Goal: Information Seeking & Learning: Learn about a topic

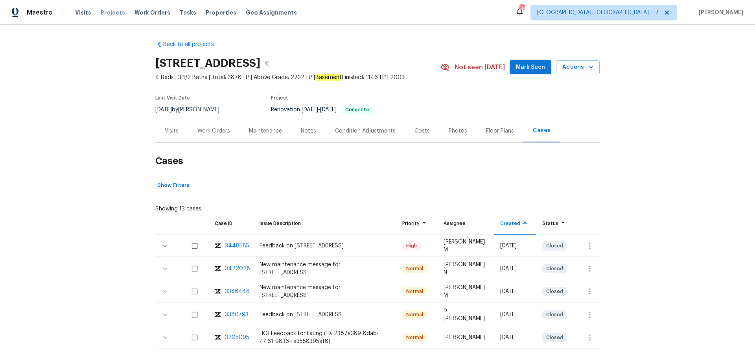
click at [114, 12] on span "Projects" at bounding box center [113, 13] width 24 height 8
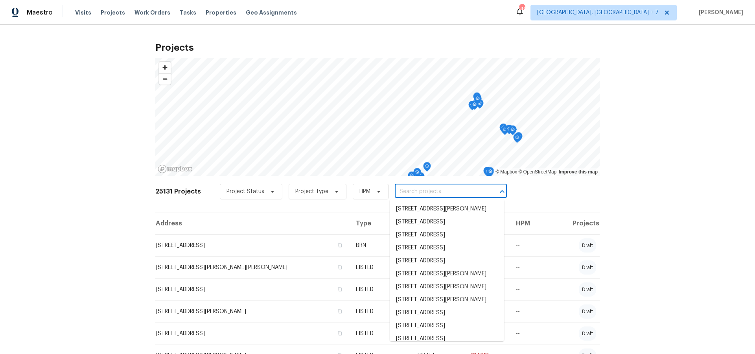
click at [401, 194] on input "text" at bounding box center [440, 192] width 90 height 12
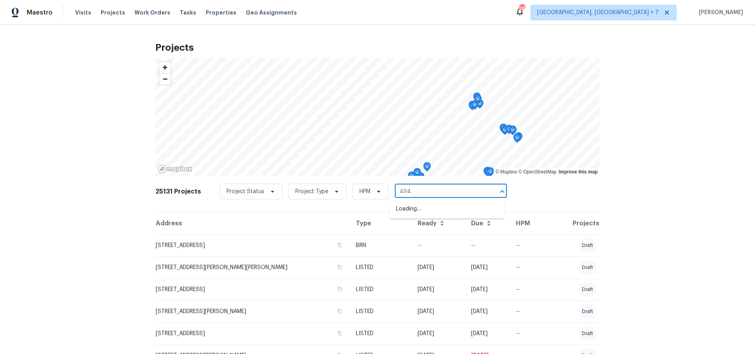
type input "4947"
click at [401, 241] on li "4947 Brunston Dr, Saint Louis, MO 63128" at bounding box center [447, 234] width 114 height 13
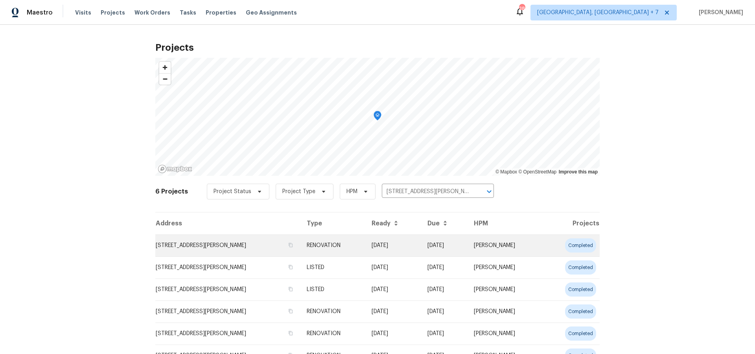
click at [244, 246] on td "4947 Brunston Dr, Saint Louis, MO 63128" at bounding box center [227, 245] width 145 height 22
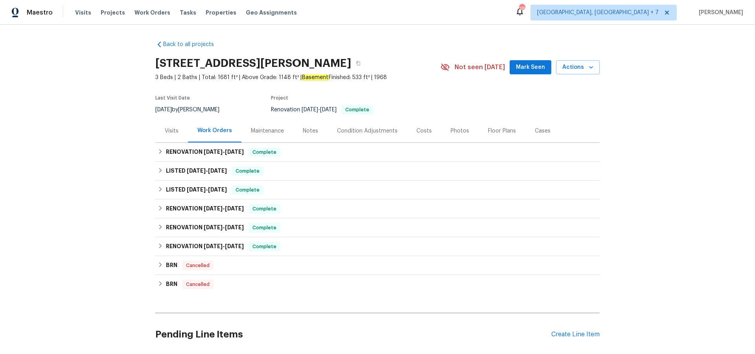
click at [175, 130] on div "Visits" at bounding box center [172, 131] width 14 height 8
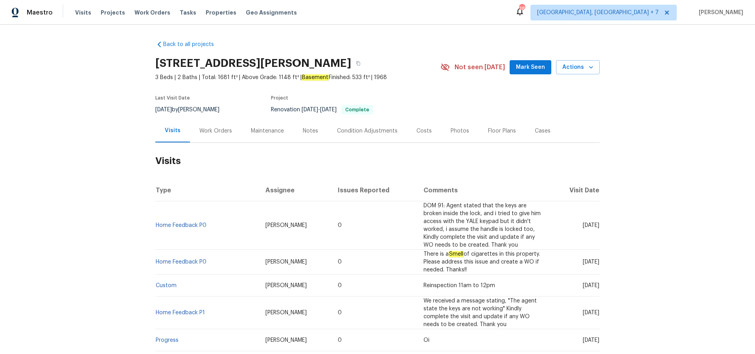
click at [184, 232] on td "Home Feedback P0" at bounding box center [207, 225] width 104 height 48
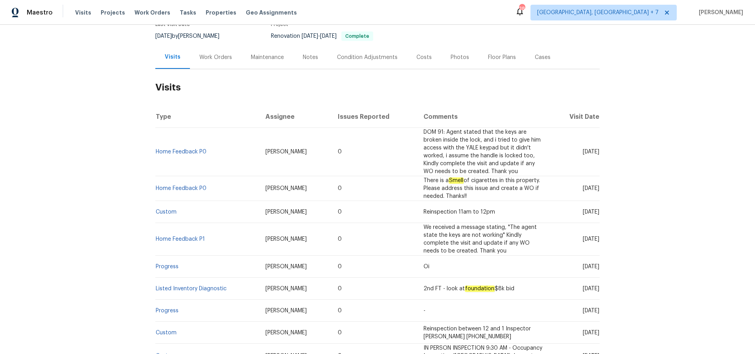
scroll to position [76, 0]
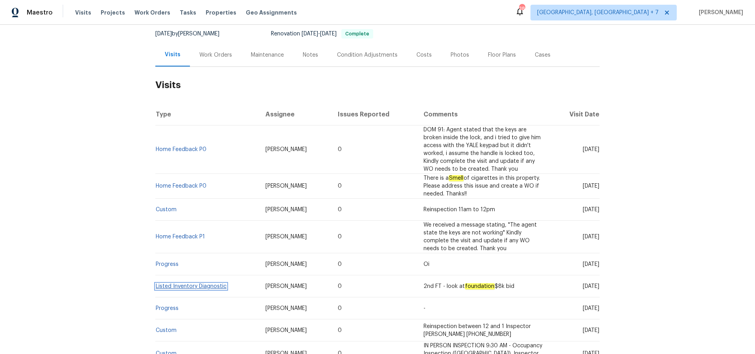
click at [183, 286] on link "Listed Inventory Diagnostic" at bounding box center [191, 286] width 71 height 6
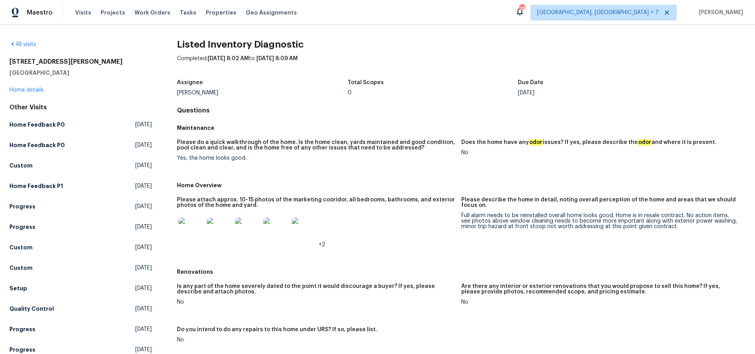
click at [190, 232] on img at bounding box center [190, 229] width 25 height 25
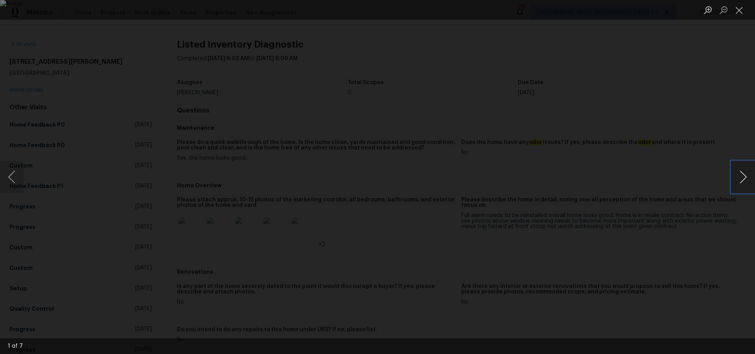
click at [743, 178] on button "Next image" at bounding box center [743, 176] width 24 height 31
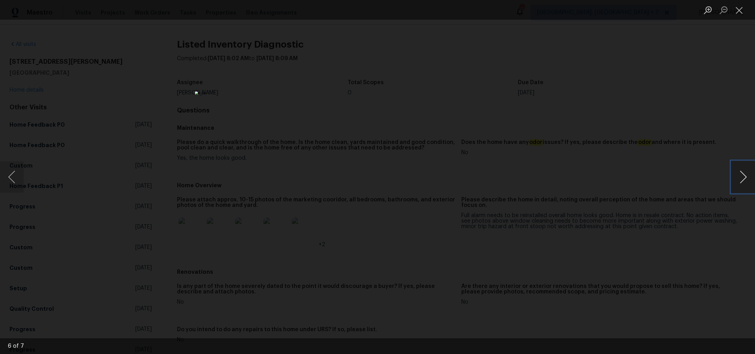
click at [743, 178] on button "Next image" at bounding box center [743, 176] width 24 height 31
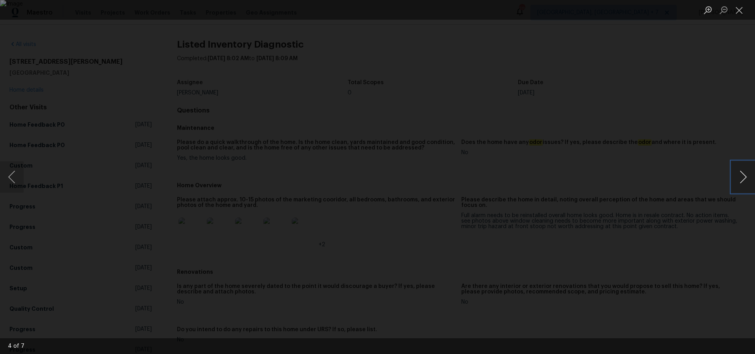
click at [743, 178] on button "Next image" at bounding box center [743, 176] width 24 height 31
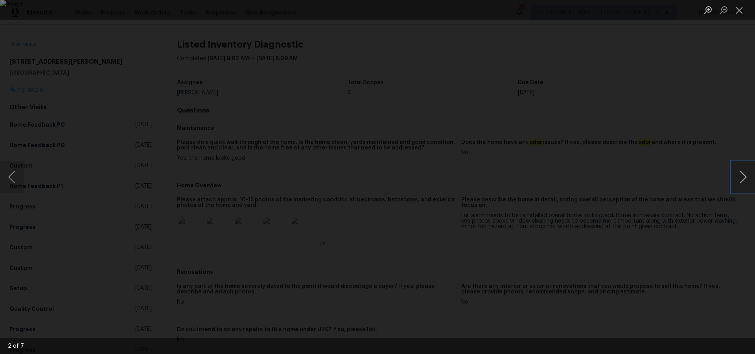
click at [743, 178] on button "Next image" at bounding box center [743, 176] width 24 height 31
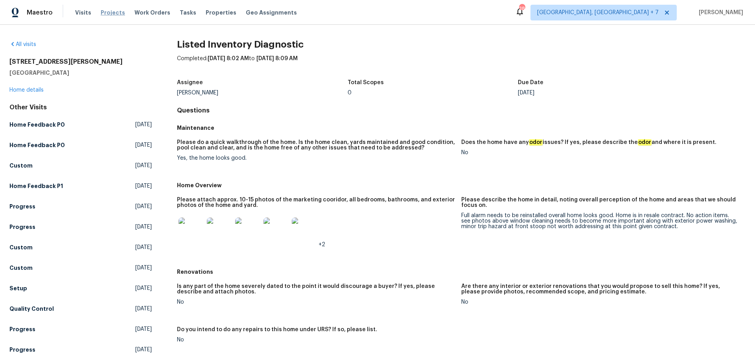
click at [114, 15] on span "Projects" at bounding box center [113, 13] width 24 height 8
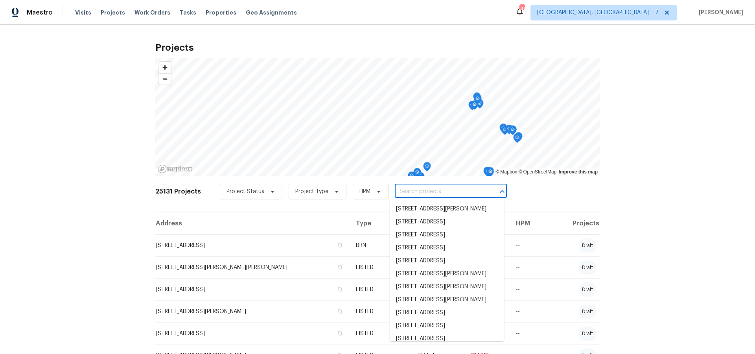
click at [459, 194] on input "text" at bounding box center [440, 192] width 90 height 12
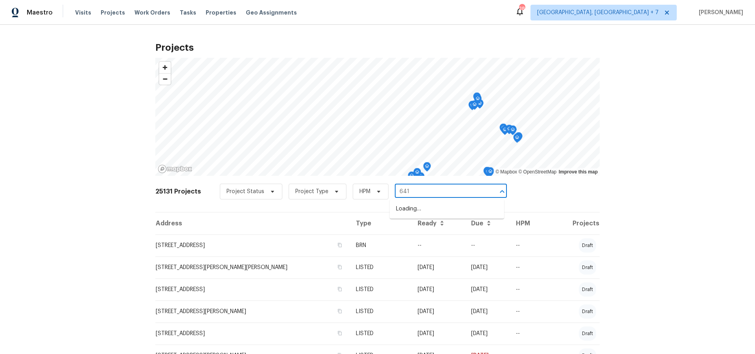
type input "641 e"
click at [454, 210] on li "641 Emerald Meadows Ct, Saint Charles, MO 63304" at bounding box center [447, 212] width 114 height 21
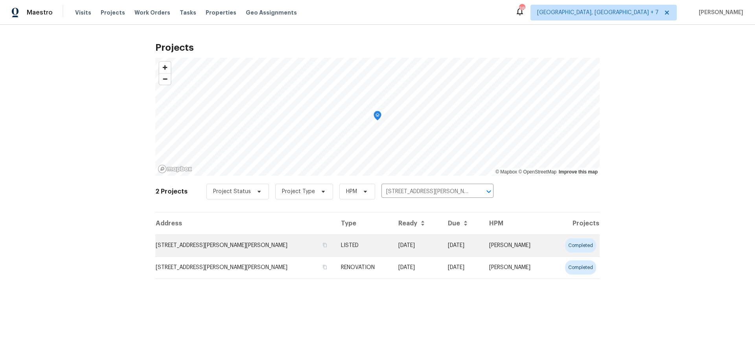
click at [230, 245] on td "641 Emerald Meadows Ct, Saint Charles, MO 63304" at bounding box center [244, 245] width 179 height 22
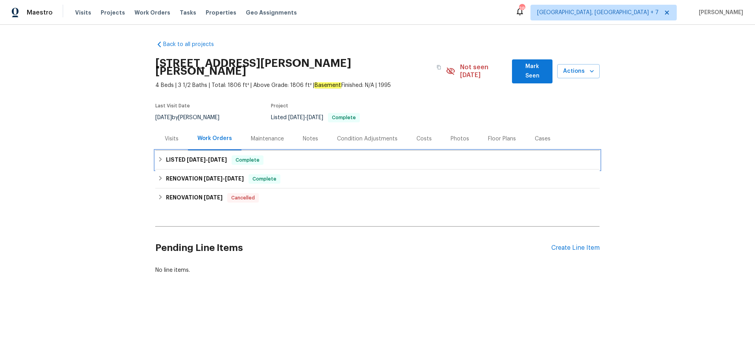
click at [203, 157] on span "[DATE]" at bounding box center [196, 160] width 19 height 6
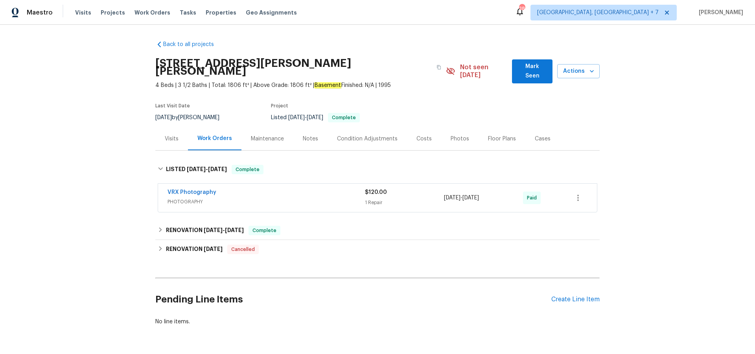
click at [161, 133] on div "Visits" at bounding box center [171, 138] width 33 height 23
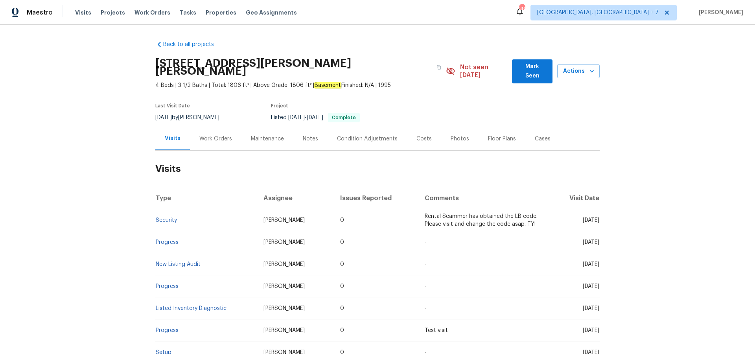
click at [276, 135] on div "Maintenance" at bounding box center [267, 139] width 33 height 8
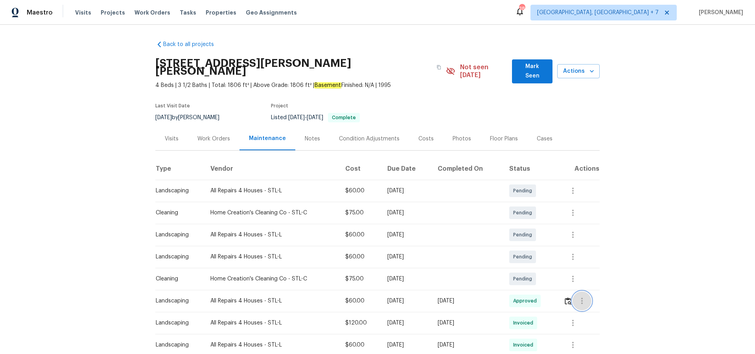
click at [583, 298] on icon "button" at bounding box center [582, 301] width 2 height 6
click at [584, 302] on li "View details" at bounding box center [601, 306] width 55 height 13
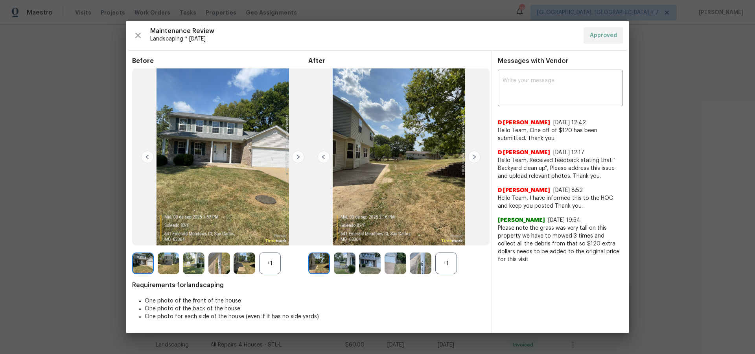
click at [475, 157] on img at bounding box center [474, 157] width 13 height 13
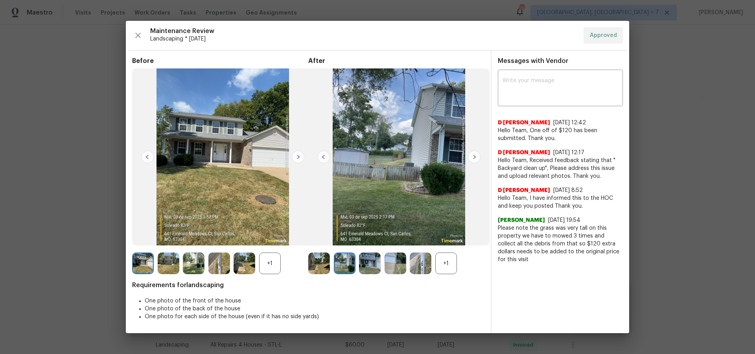
click at [475, 157] on img at bounding box center [474, 157] width 13 height 13
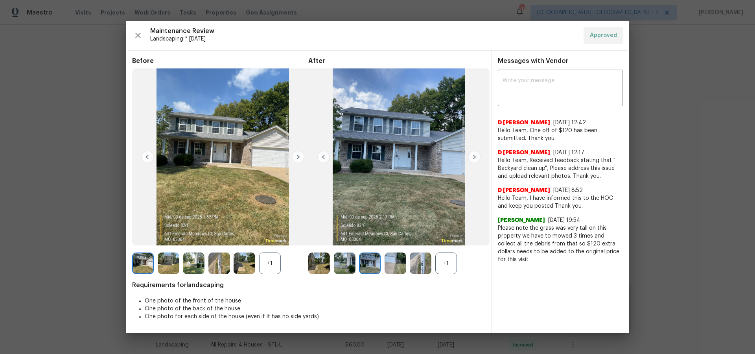
click at [475, 157] on img at bounding box center [474, 157] width 13 height 13
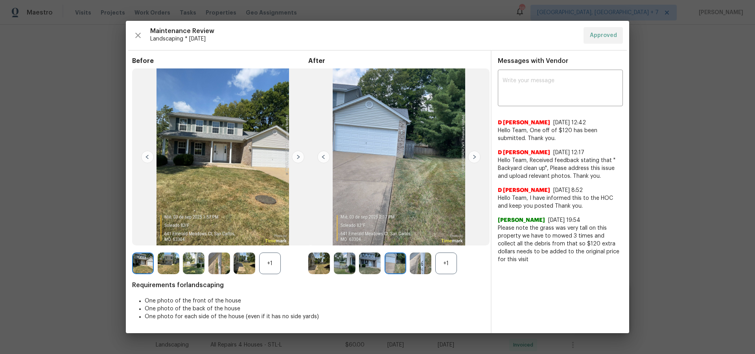
click at [475, 157] on img at bounding box center [474, 157] width 13 height 13
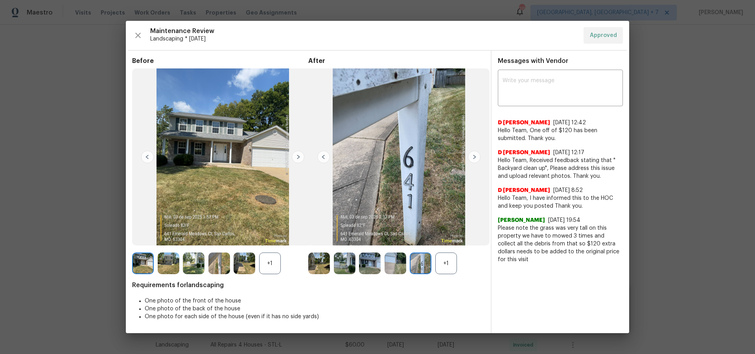
click at [475, 157] on img at bounding box center [474, 157] width 13 height 13
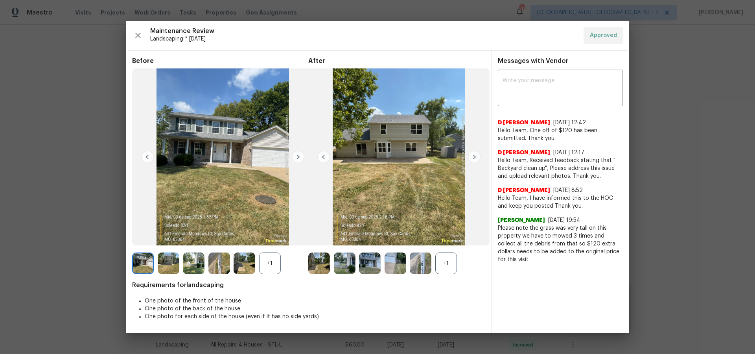
click at [475, 157] on img at bounding box center [474, 157] width 13 height 13
click at [137, 32] on icon "button" at bounding box center [137, 35] width 9 height 9
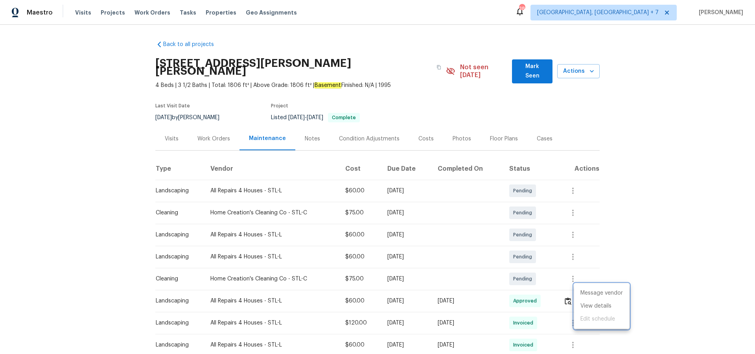
click at [107, 7] on div at bounding box center [377, 177] width 755 height 354
click at [108, 12] on span "Projects" at bounding box center [113, 13] width 24 height 8
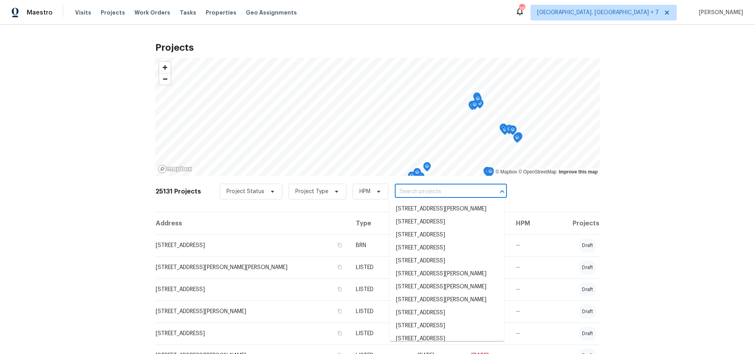
click at [407, 194] on input "text" at bounding box center [440, 192] width 90 height 12
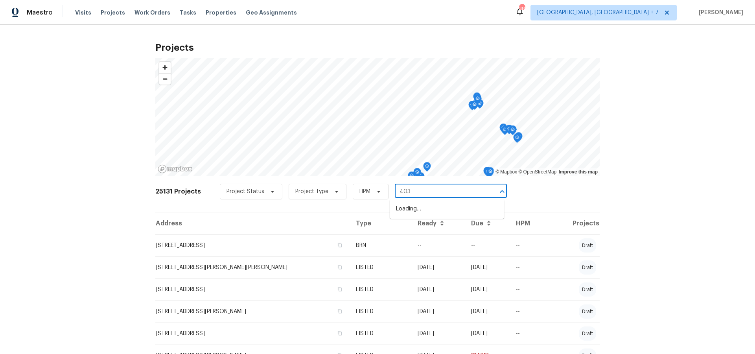
type input "4033"
click at [409, 220] on li "4033 Treeshadow Dr, Saint Peters, MO 63376" at bounding box center [447, 221] width 114 height 13
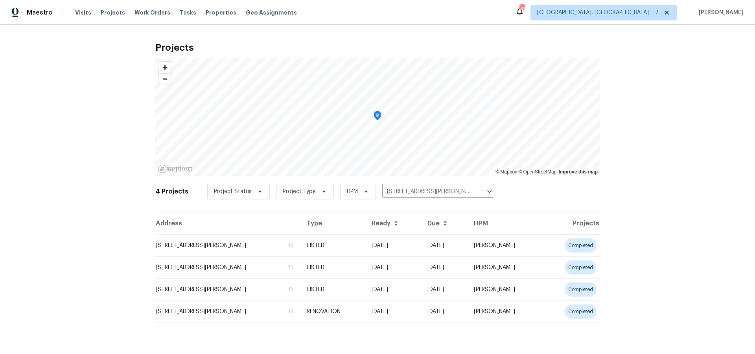
click at [270, 247] on td "4033 Treeshadow Dr, Saint Peters, MO 63376" at bounding box center [227, 245] width 145 height 22
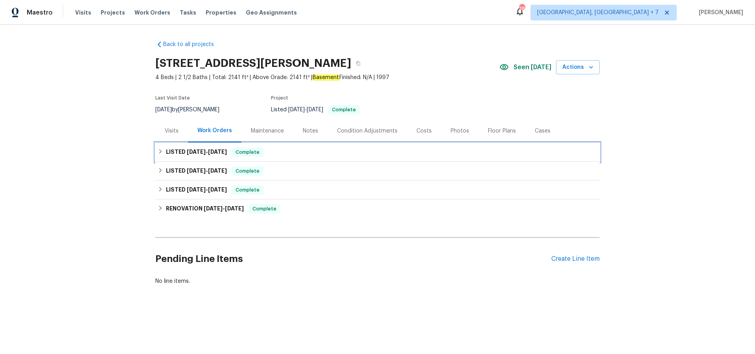
click at [184, 149] on h6 "LISTED 8/25/25 - 9/9/25" at bounding box center [196, 151] width 61 height 9
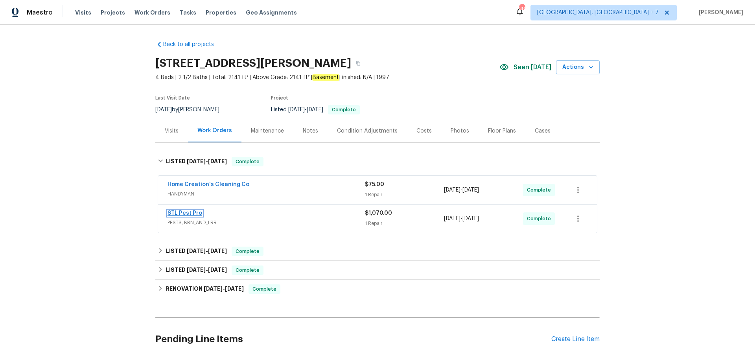
click at [190, 212] on link "STL Pest Pro" at bounding box center [184, 213] width 35 height 6
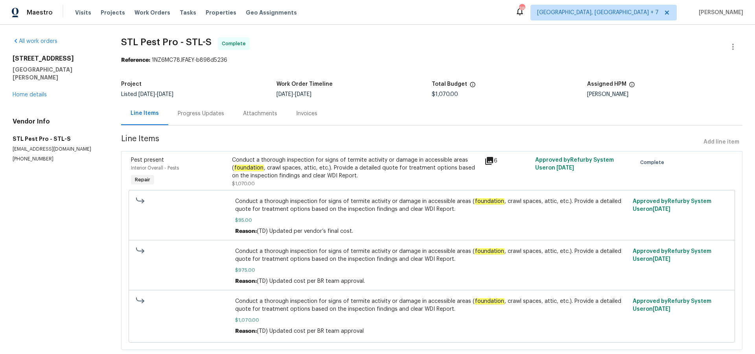
click at [491, 162] on icon at bounding box center [488, 160] width 9 height 9
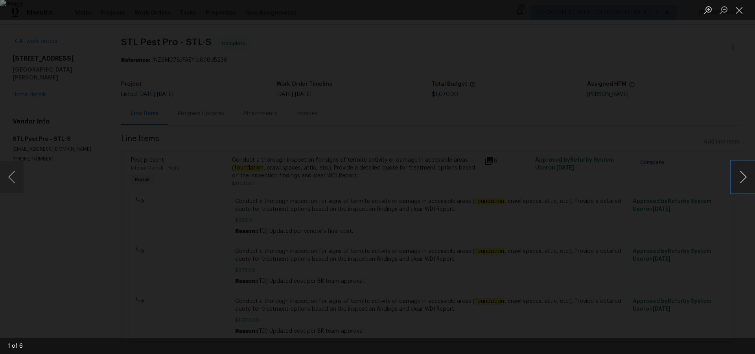
click at [743, 178] on button "Next image" at bounding box center [743, 176] width 24 height 31
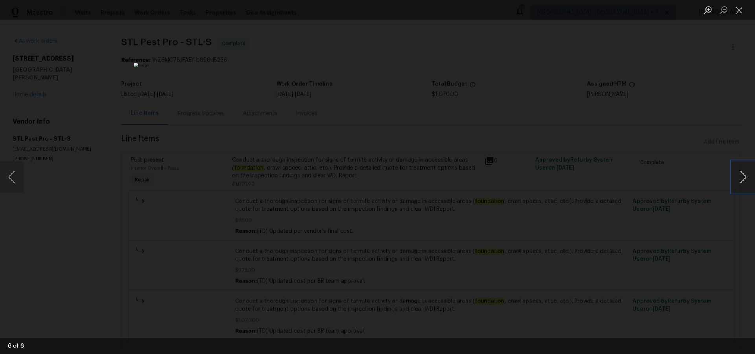
click at [743, 178] on button "Next image" at bounding box center [743, 176] width 24 height 31
click at [743, 11] on button "Close lightbox" at bounding box center [739, 10] width 16 height 14
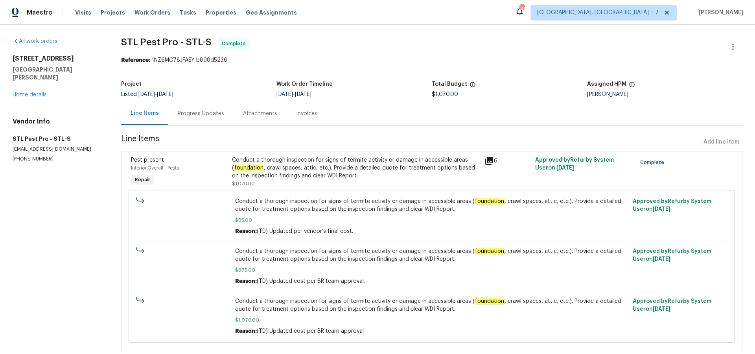
click at [200, 113] on div "Progress Updates" at bounding box center [201, 114] width 46 height 8
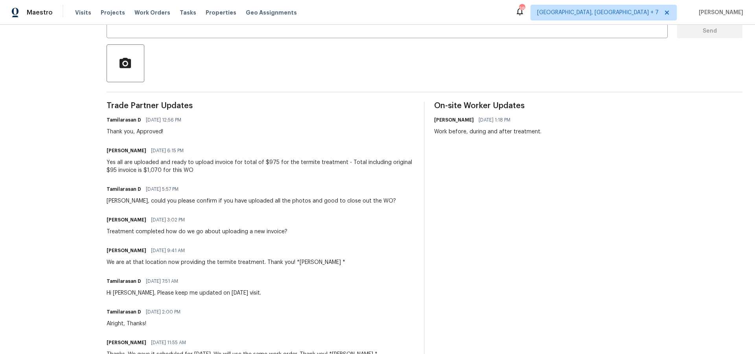
scroll to position [166, 0]
click at [101, 15] on span "Projects" at bounding box center [113, 13] width 24 height 8
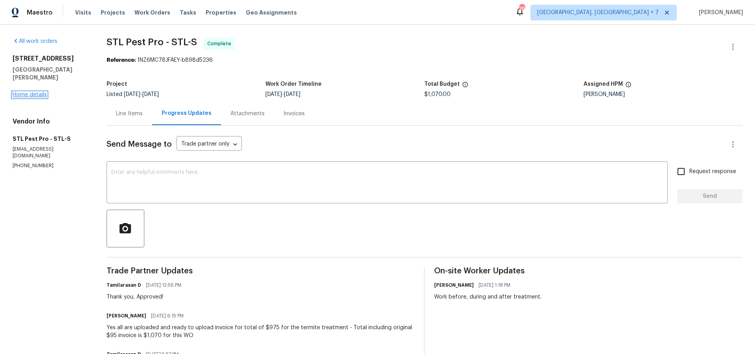
click at [39, 92] on link "Home details" at bounding box center [30, 95] width 34 height 6
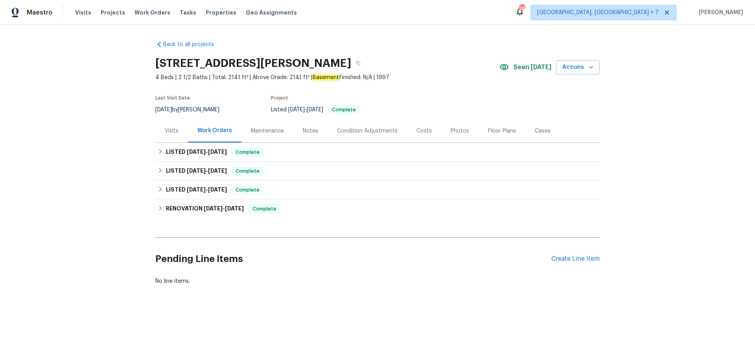
click at [317, 127] on div "Notes" at bounding box center [310, 130] width 34 height 23
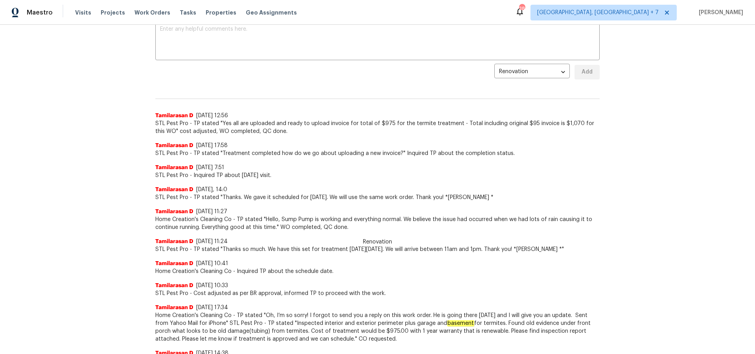
scroll to position [145, 0]
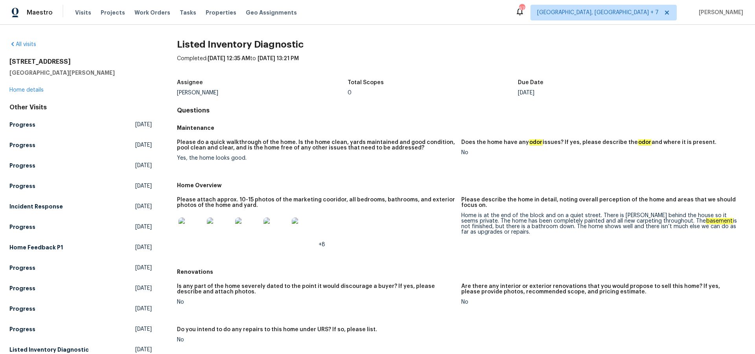
click at [194, 227] on img at bounding box center [190, 229] width 25 height 25
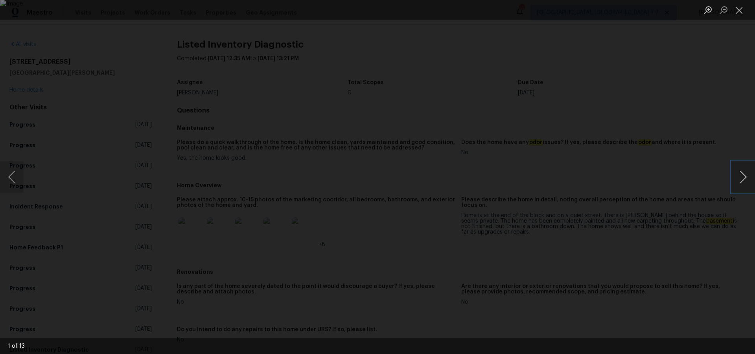
click at [741, 179] on button "Next image" at bounding box center [743, 176] width 24 height 31
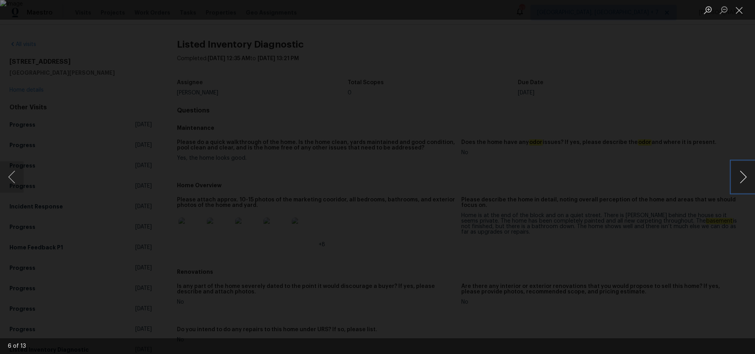
click at [741, 179] on button "Next image" at bounding box center [743, 176] width 24 height 31
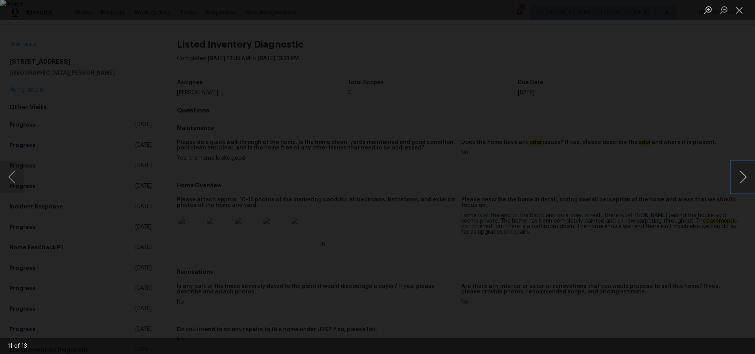
click at [741, 179] on button "Next image" at bounding box center [743, 176] width 24 height 31
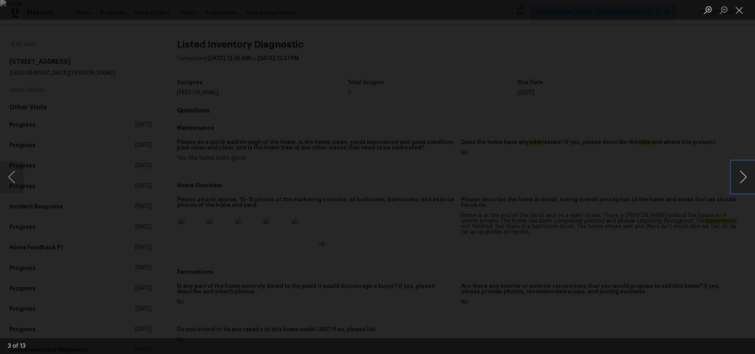
click at [741, 179] on button "Next image" at bounding box center [743, 176] width 24 height 31
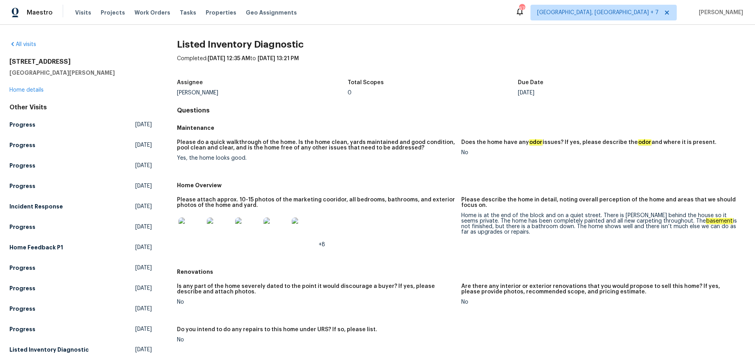
click at [197, 231] on img at bounding box center [190, 229] width 25 height 25
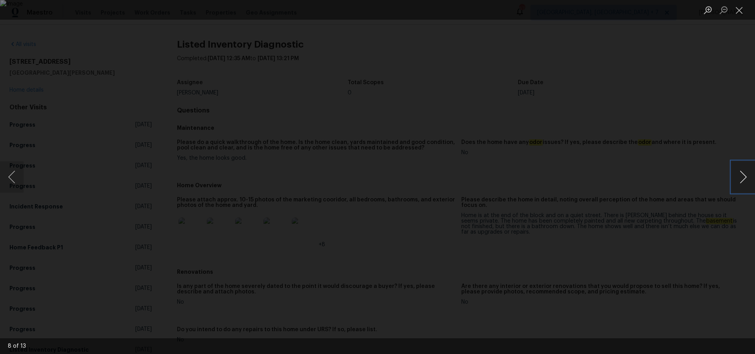
click at [743, 182] on button "Next image" at bounding box center [743, 176] width 24 height 31
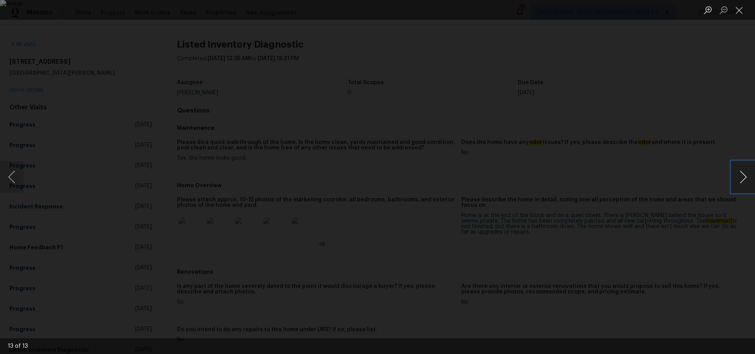
click at [743, 182] on button "Next image" at bounding box center [743, 176] width 24 height 31
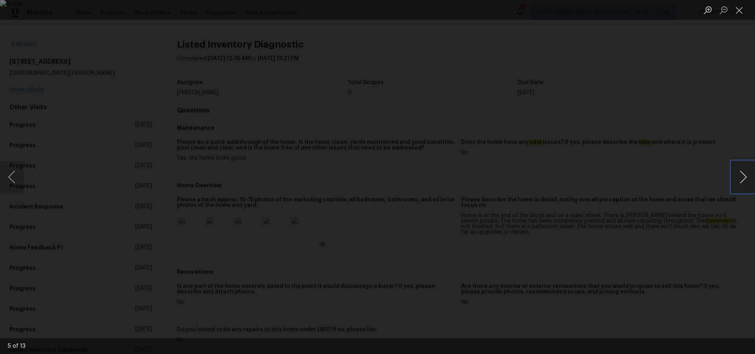
click at [743, 182] on button "Next image" at bounding box center [743, 176] width 24 height 31
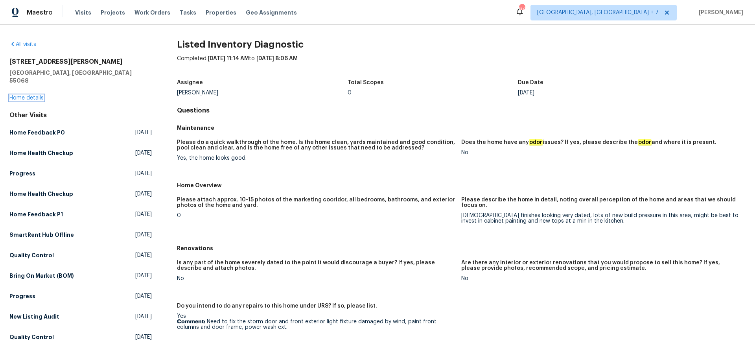
click at [19, 95] on link "Home details" at bounding box center [26, 98] width 34 height 6
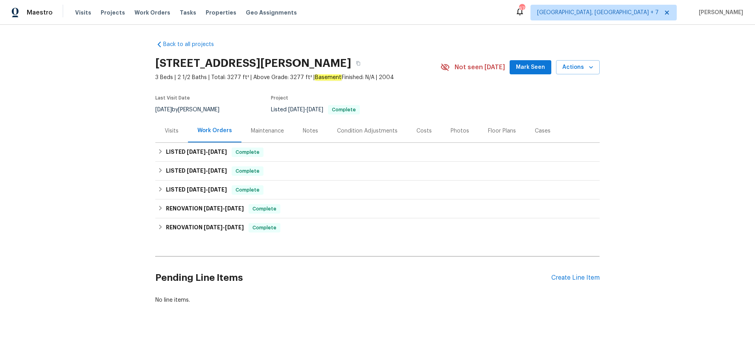
click at [177, 130] on div "Visits" at bounding box center [172, 131] width 14 height 8
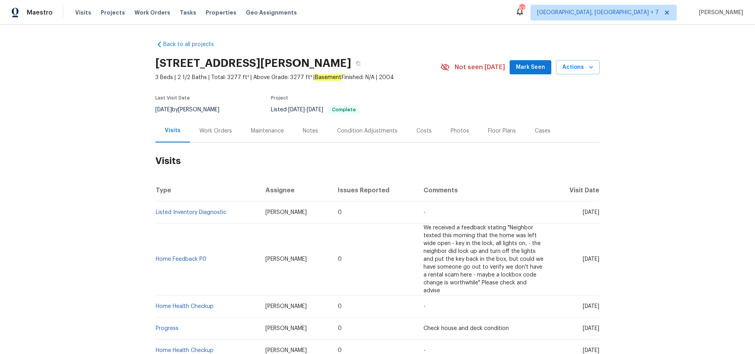
drag, startPoint x: 536, startPoint y: 132, endPoint x: 525, endPoint y: 131, distance: 11.1
click at [536, 132] on div "Cases" at bounding box center [543, 131] width 16 height 8
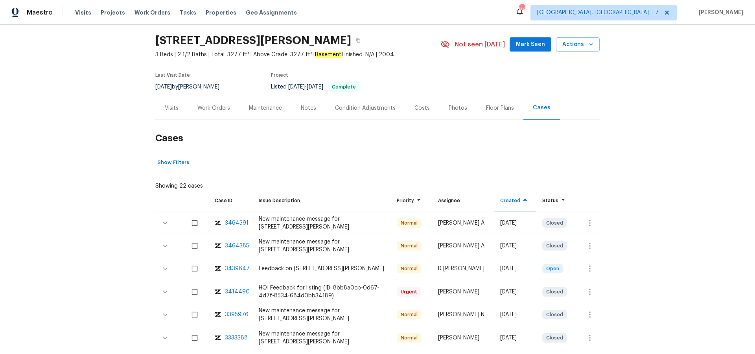
scroll to position [36, 0]
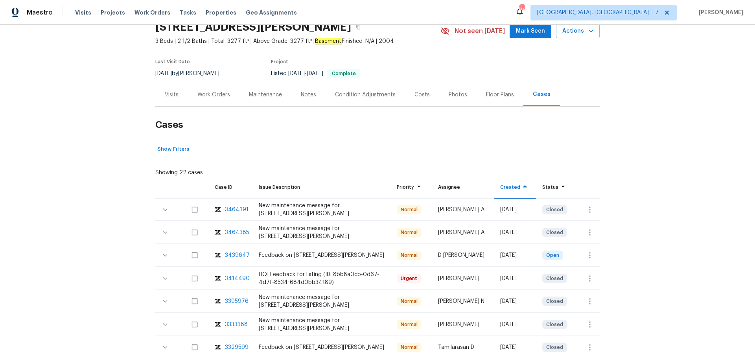
click at [228, 253] on div "3439647" at bounding box center [237, 255] width 25 height 8
click at [268, 93] on div "Maintenance" at bounding box center [265, 95] width 33 height 8
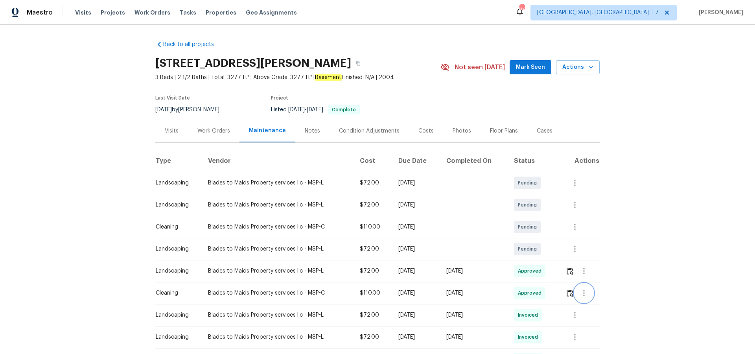
click at [587, 294] on icon "button" at bounding box center [583, 292] width 9 height 9
click at [587, 307] on li "View details" at bounding box center [603, 306] width 55 height 13
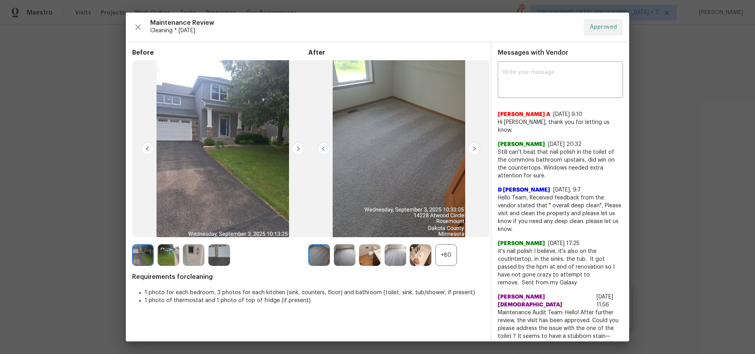
click at [476, 148] on img at bounding box center [474, 148] width 13 height 13
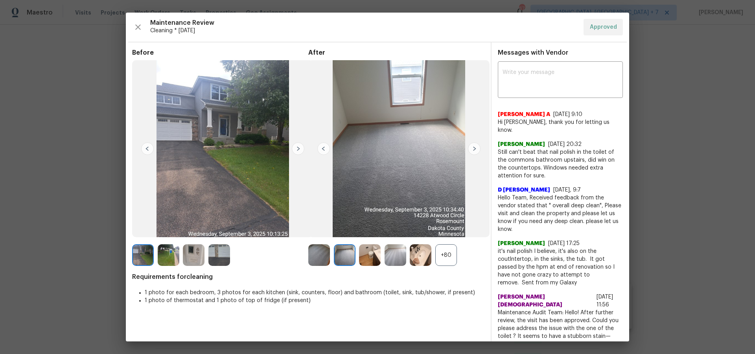
click at [476, 148] on img at bounding box center [474, 148] width 13 height 13
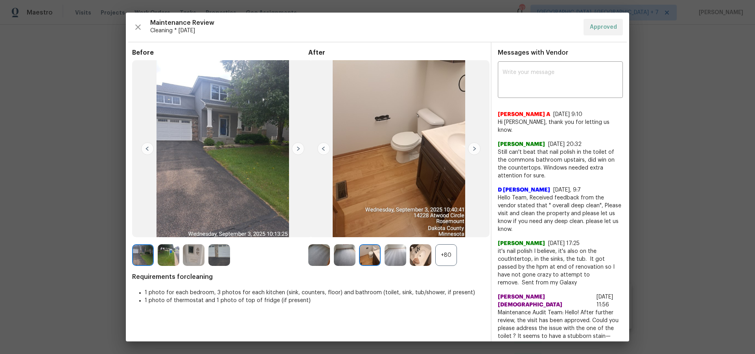
click at [476, 148] on img at bounding box center [474, 148] width 13 height 13
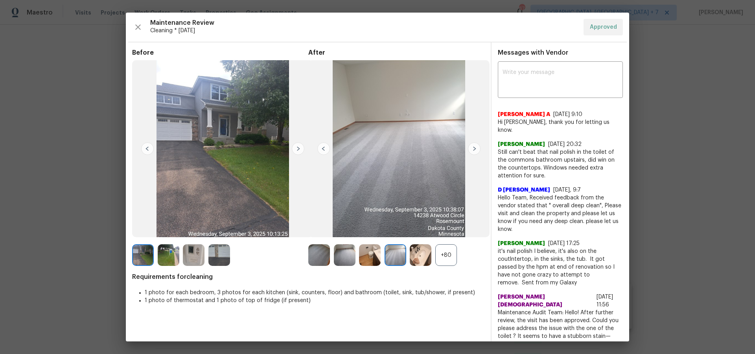
click at [476, 148] on img at bounding box center [474, 148] width 13 height 13
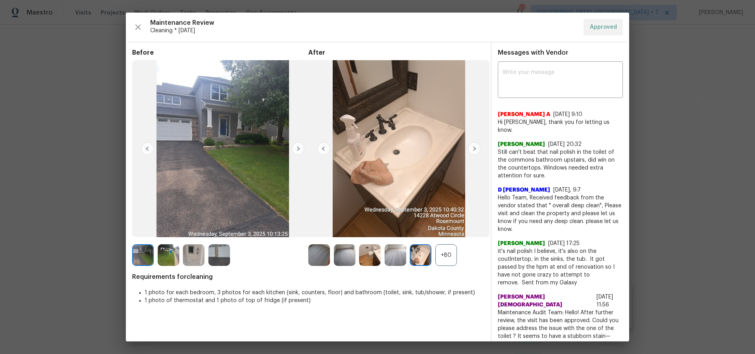
click at [476, 148] on img at bounding box center [474, 148] width 13 height 13
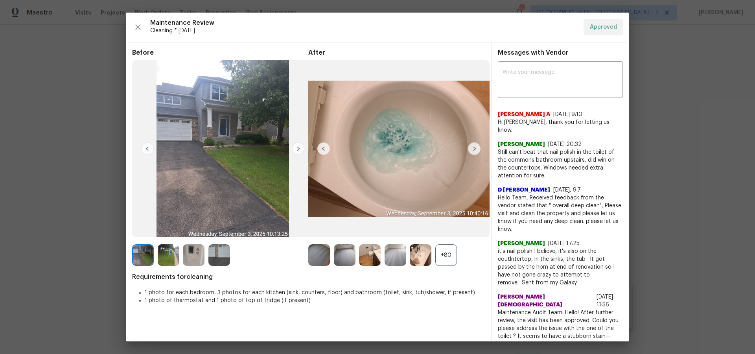
click at [476, 148] on img at bounding box center [474, 148] width 13 height 13
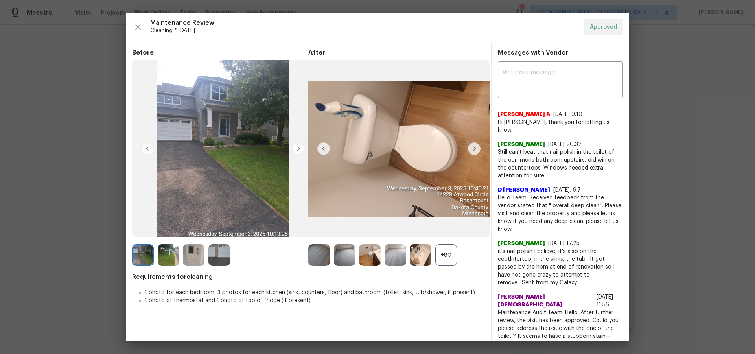
click at [476, 148] on img at bounding box center [474, 148] width 13 height 13
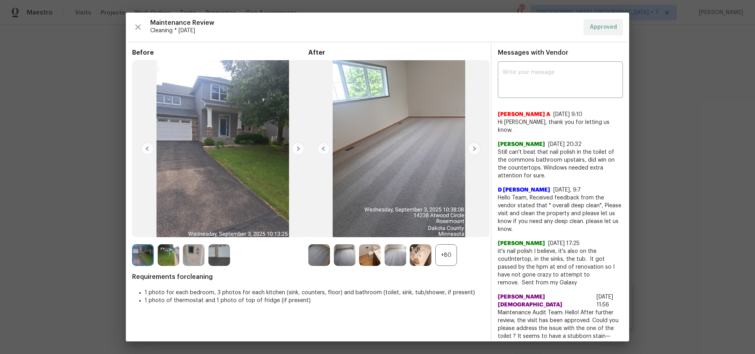
click at [476, 148] on img at bounding box center [474, 148] width 13 height 13
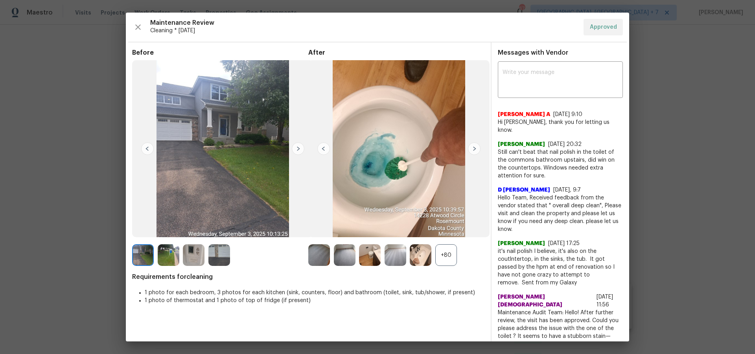
click at [476, 148] on img at bounding box center [474, 148] width 13 height 13
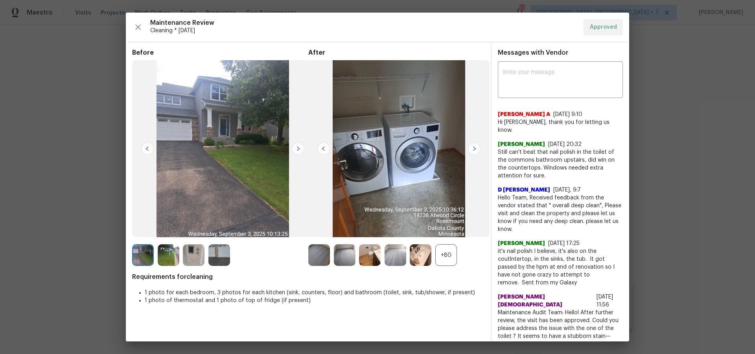
click at [476, 148] on img at bounding box center [474, 148] width 13 height 13
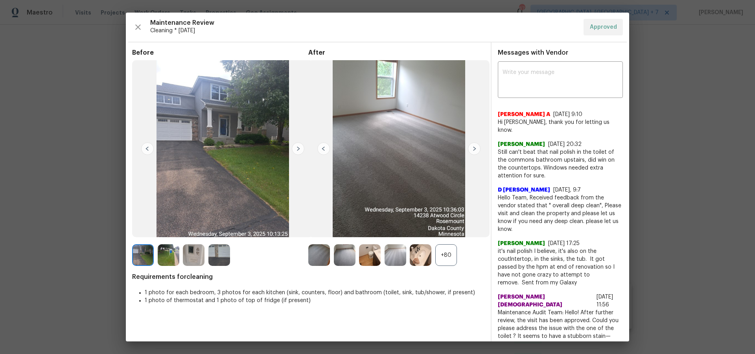
click at [476, 148] on img at bounding box center [474, 148] width 13 height 13
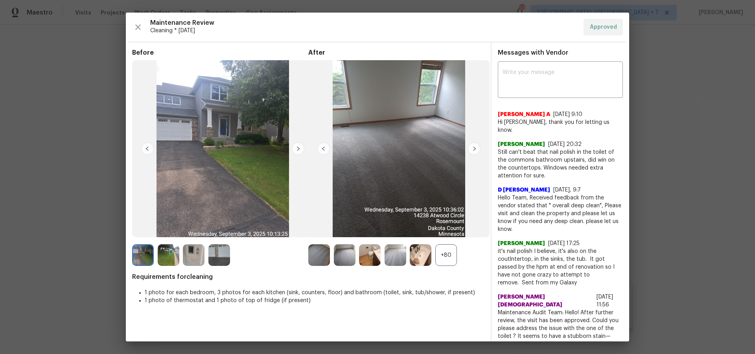
click at [476, 148] on img at bounding box center [474, 148] width 13 height 13
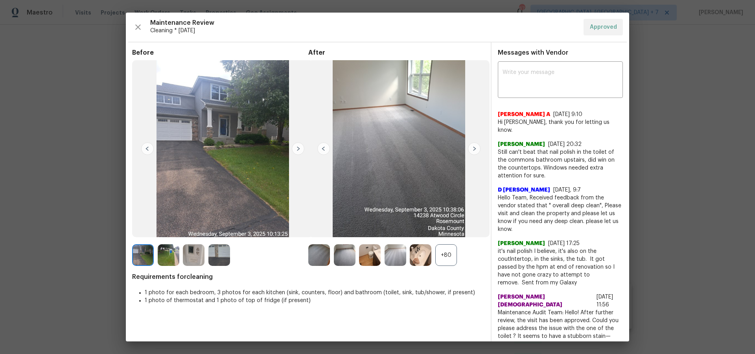
click at [476, 148] on img at bounding box center [474, 148] width 13 height 13
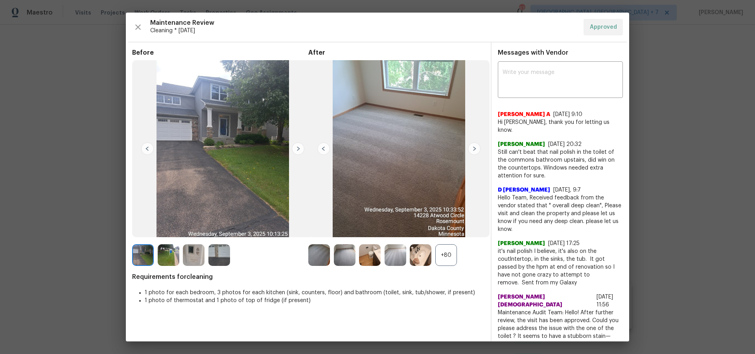
click at [476, 148] on img at bounding box center [474, 148] width 13 height 13
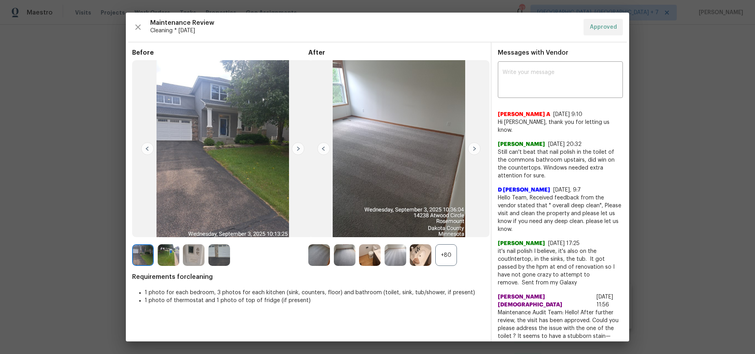
click at [476, 148] on img at bounding box center [474, 148] width 13 height 13
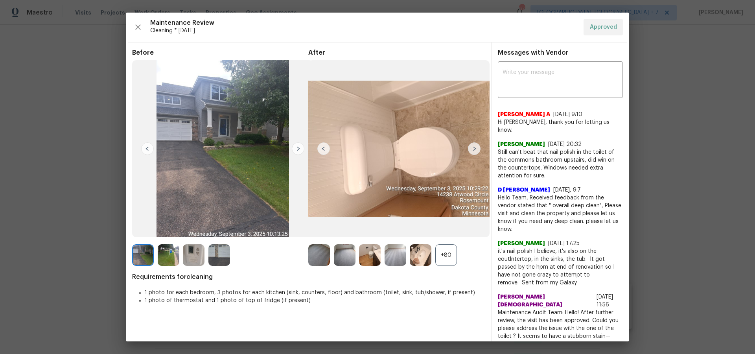
click at [476, 148] on img at bounding box center [474, 148] width 13 height 13
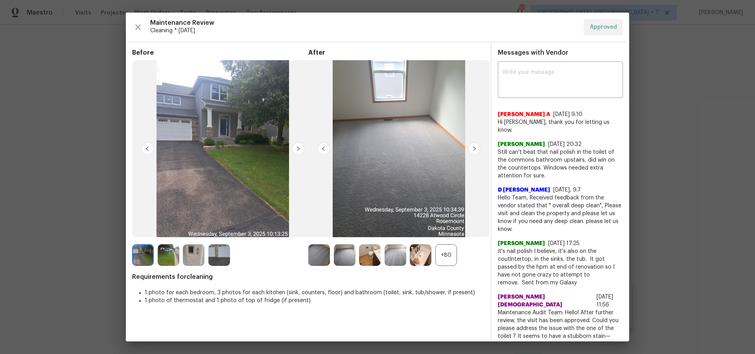
click at [476, 148] on img at bounding box center [474, 148] width 13 height 13
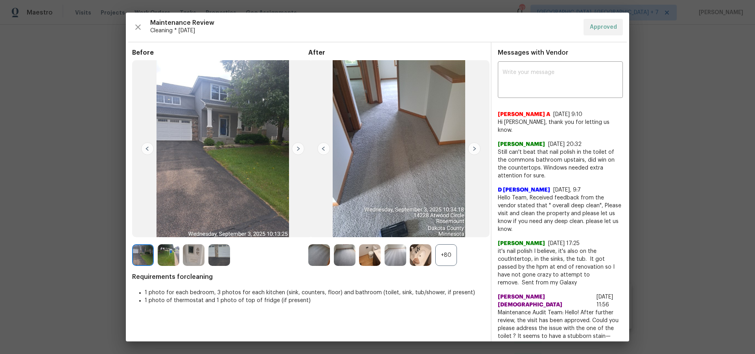
click at [476, 148] on img at bounding box center [474, 148] width 13 height 13
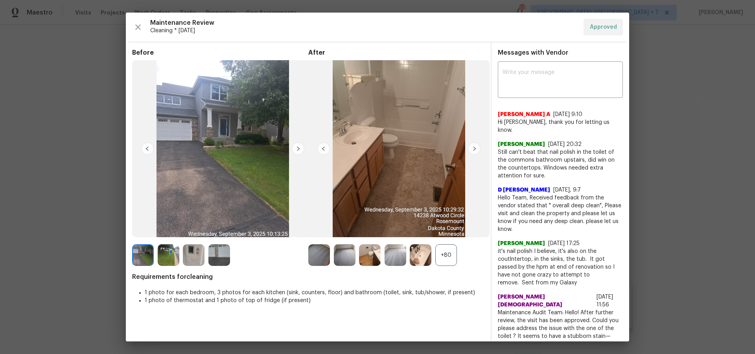
click at [476, 148] on img at bounding box center [474, 148] width 13 height 13
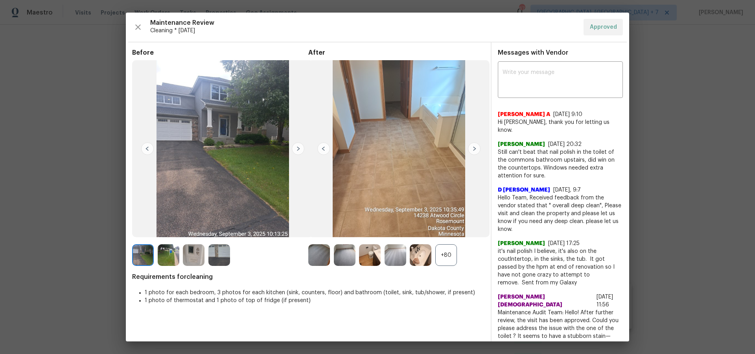
click at [476, 148] on img at bounding box center [474, 148] width 13 height 13
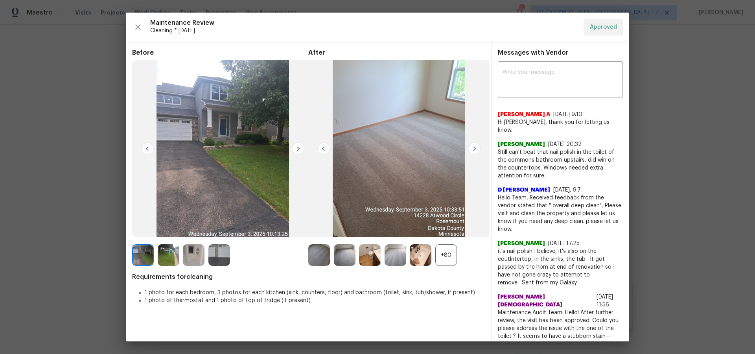
click at [476, 148] on img at bounding box center [474, 148] width 13 height 13
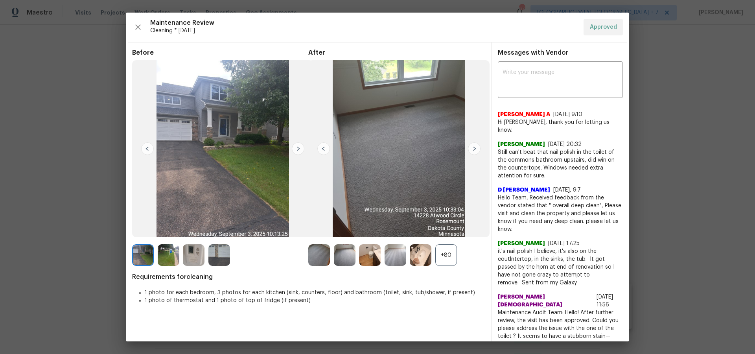
click at [476, 148] on img at bounding box center [474, 148] width 13 height 13
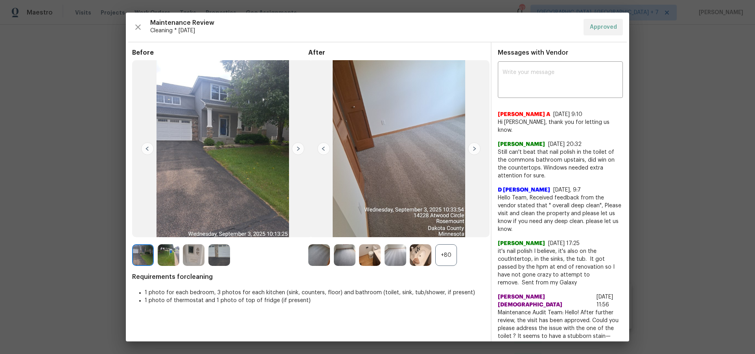
click at [476, 148] on img at bounding box center [474, 148] width 13 height 13
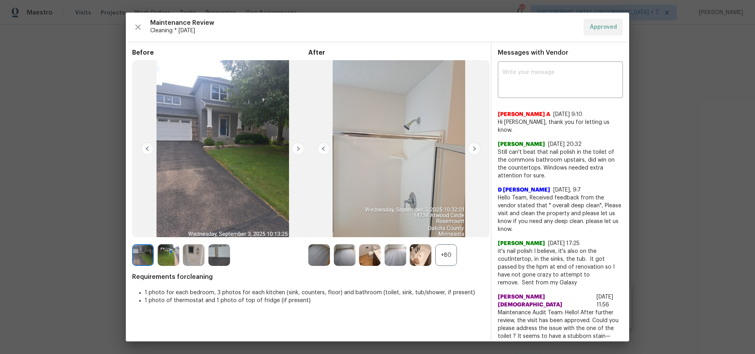
click at [476, 148] on img at bounding box center [474, 148] width 13 height 13
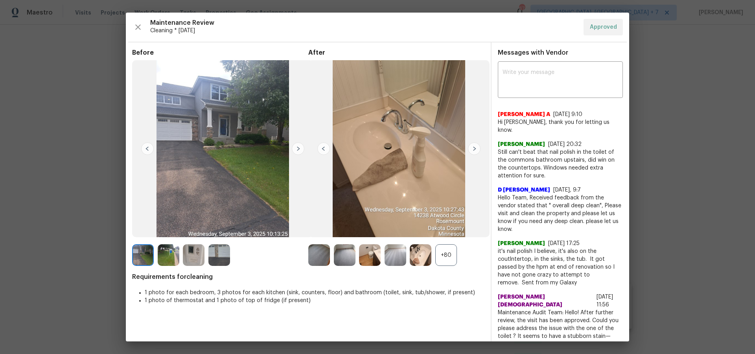
click at [476, 148] on img at bounding box center [474, 148] width 13 height 13
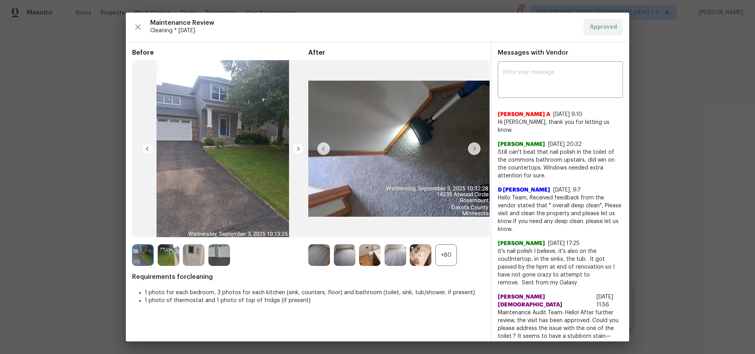
click at [476, 148] on img at bounding box center [474, 148] width 13 height 13
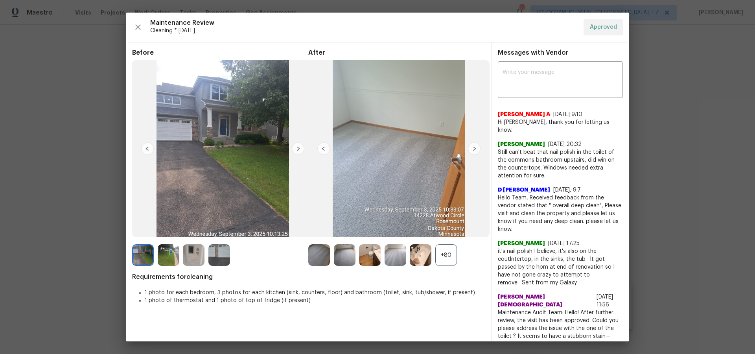
click at [476, 148] on img at bounding box center [474, 148] width 13 height 13
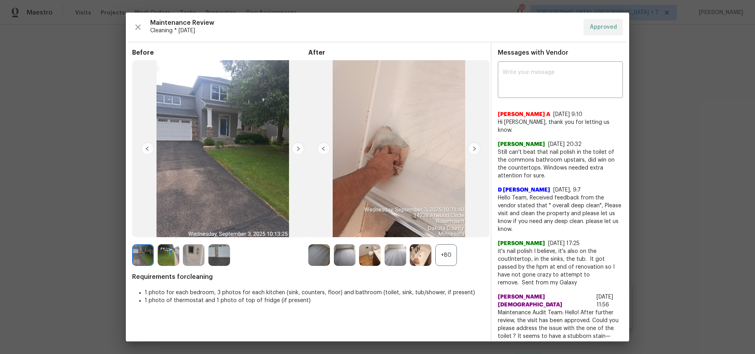
click at [476, 148] on img at bounding box center [474, 148] width 13 height 13
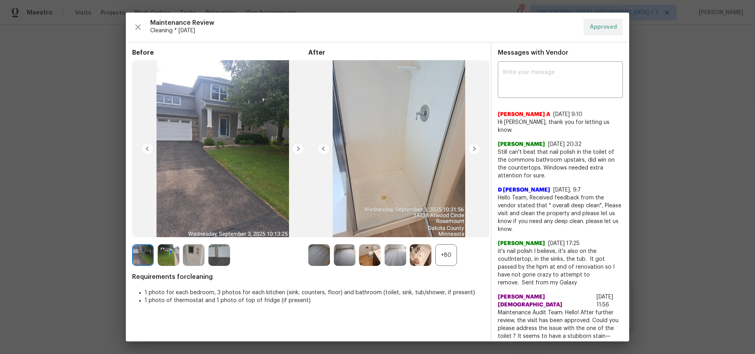
click at [476, 148] on img at bounding box center [474, 148] width 13 height 13
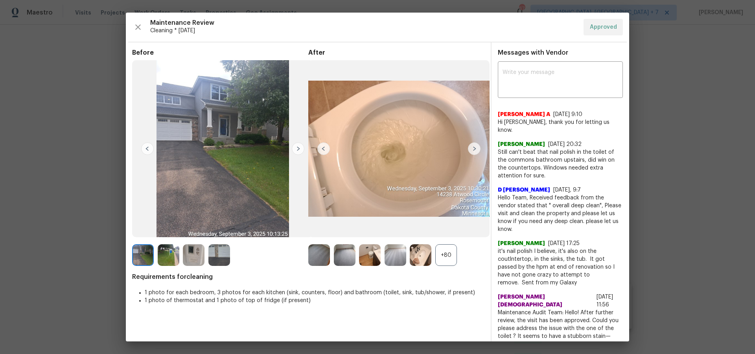
click at [476, 148] on img at bounding box center [474, 148] width 13 height 13
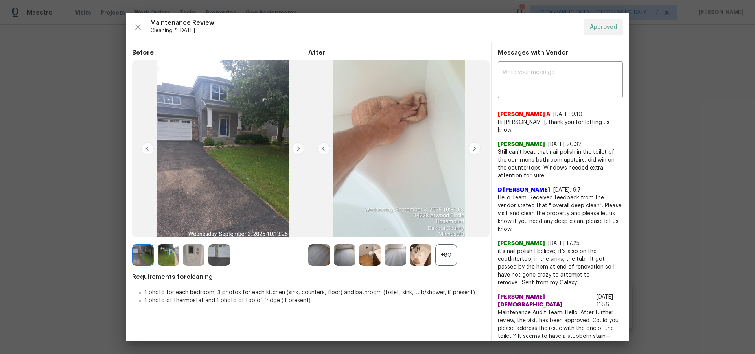
click at [476, 148] on img at bounding box center [474, 148] width 13 height 13
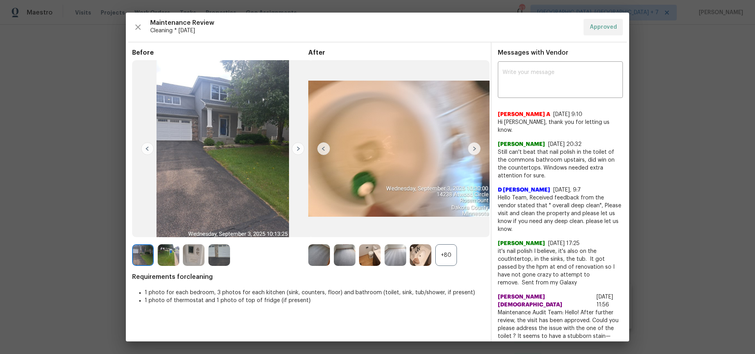
click at [476, 148] on img at bounding box center [474, 148] width 13 height 13
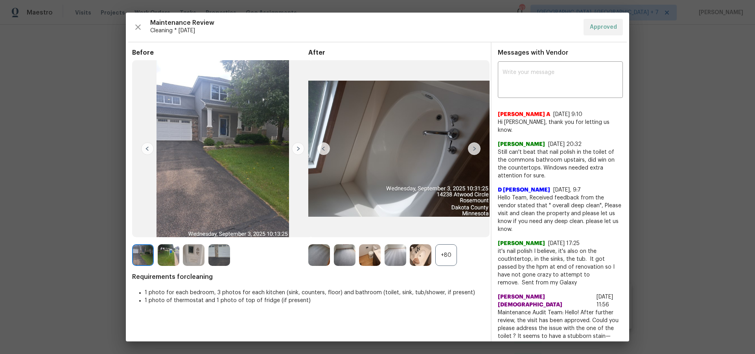
click at [476, 148] on img at bounding box center [474, 148] width 13 height 13
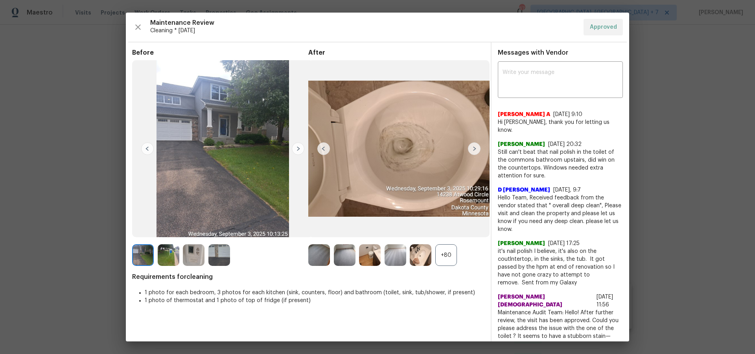
click at [476, 148] on img at bounding box center [474, 148] width 13 height 13
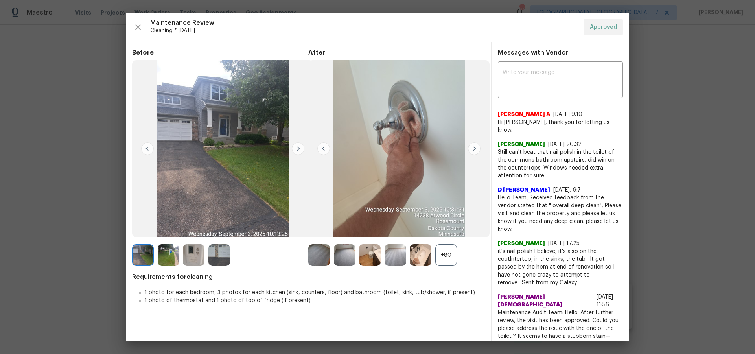
click at [476, 148] on img at bounding box center [474, 148] width 13 height 13
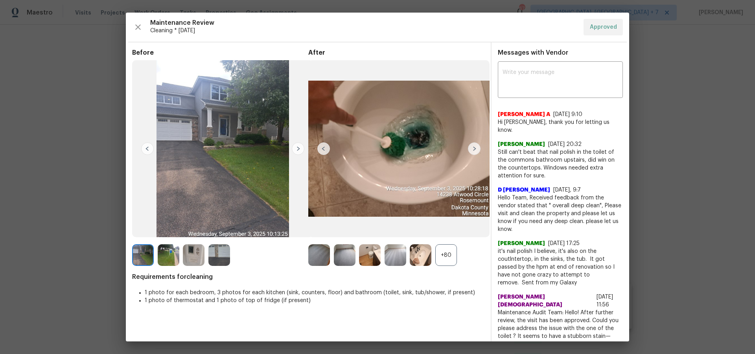
click at [476, 148] on img at bounding box center [474, 148] width 13 height 13
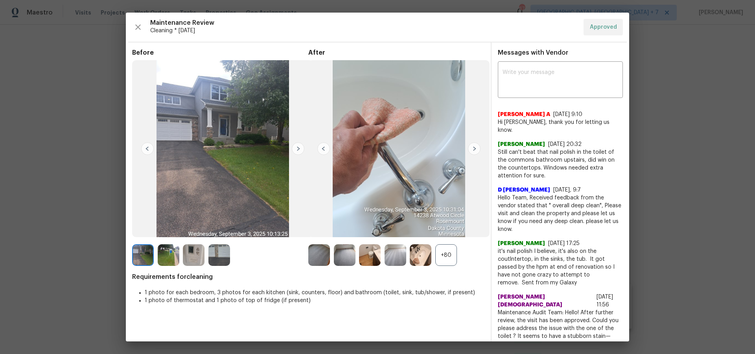
click at [476, 148] on img at bounding box center [474, 148] width 13 height 13
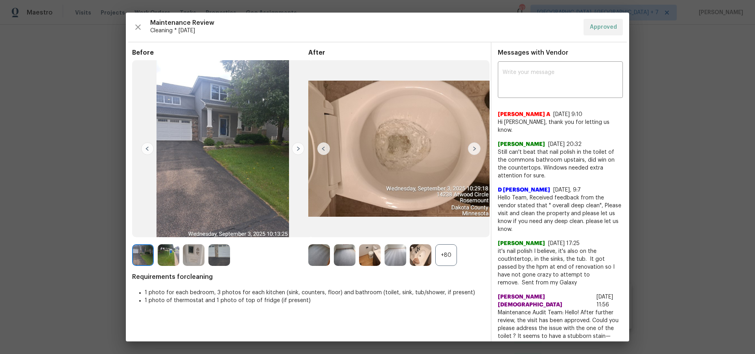
click at [476, 148] on img at bounding box center [474, 148] width 13 height 13
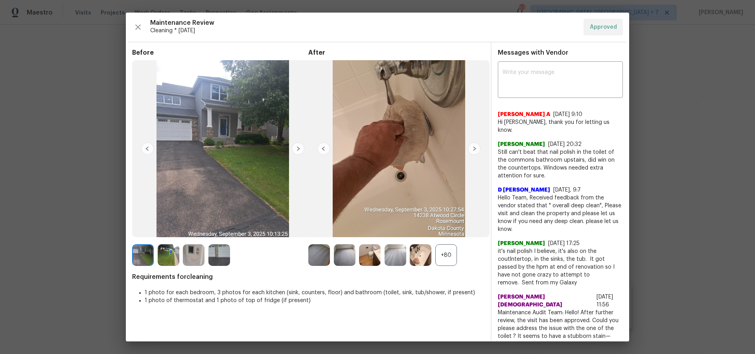
click at [476, 148] on img at bounding box center [474, 148] width 13 height 13
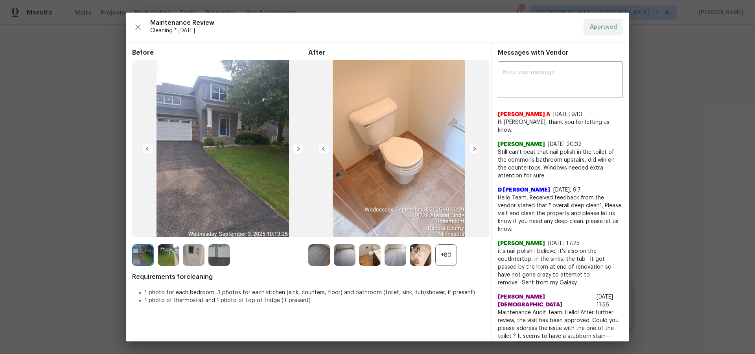
click at [476, 148] on img at bounding box center [474, 148] width 13 height 13
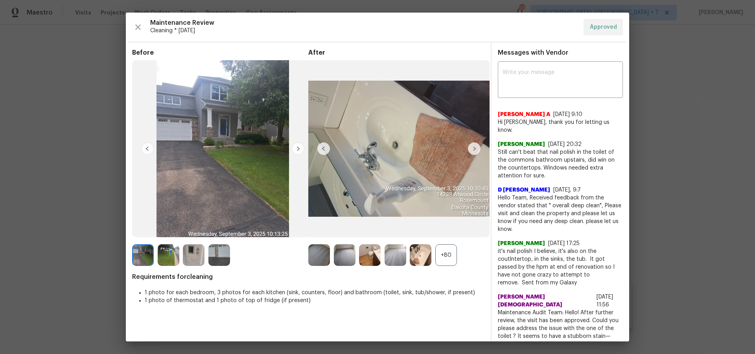
click at [476, 148] on img at bounding box center [474, 148] width 13 height 13
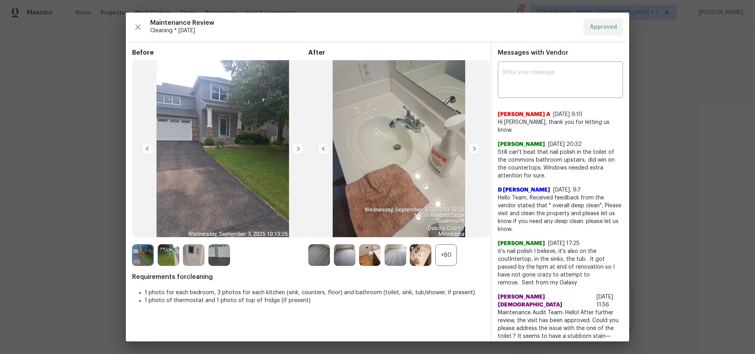
click at [476, 148] on img at bounding box center [474, 148] width 13 height 13
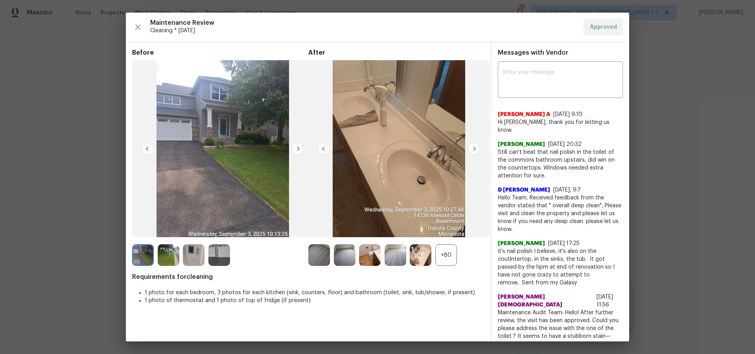
click at [476, 148] on img at bounding box center [474, 148] width 13 height 13
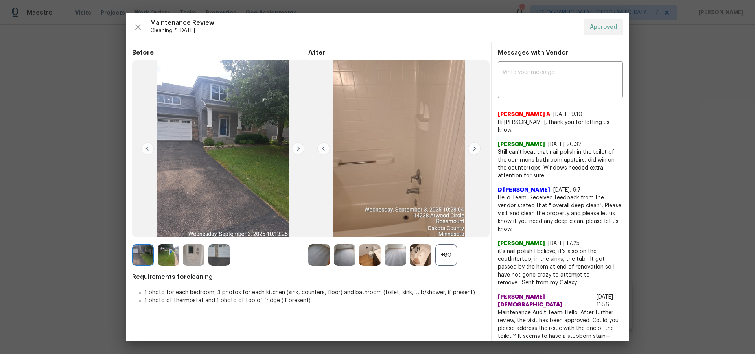
click at [476, 148] on img at bounding box center [474, 148] width 13 height 13
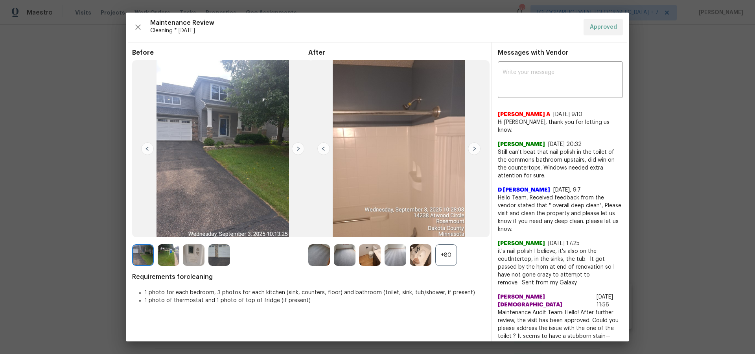
click at [476, 148] on img at bounding box center [474, 148] width 13 height 13
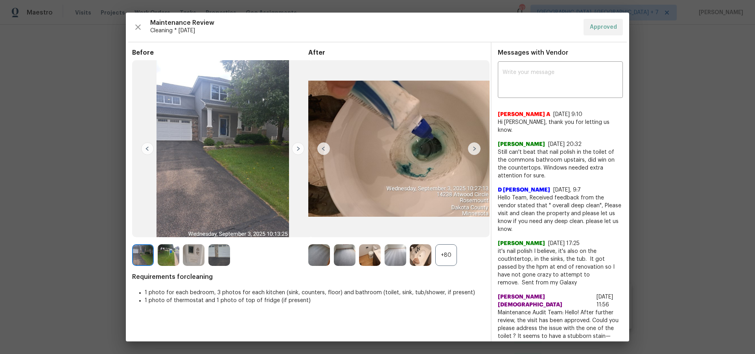
click at [476, 148] on img at bounding box center [474, 148] width 13 height 13
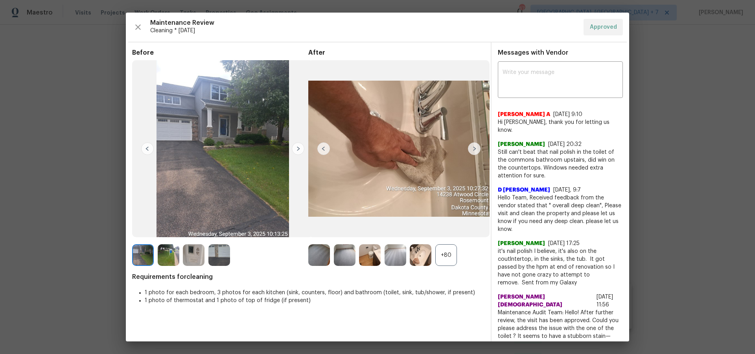
click at [476, 148] on img at bounding box center [474, 148] width 13 height 13
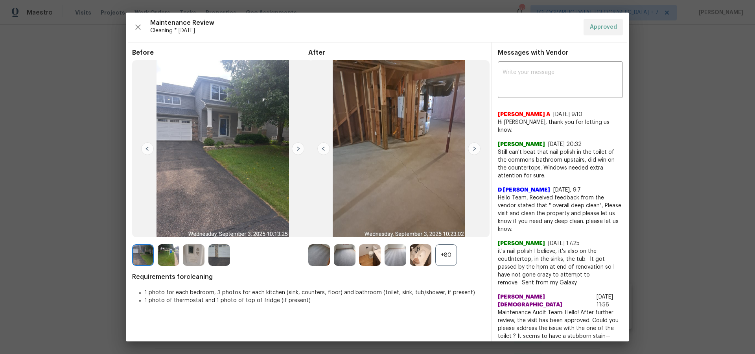
click at [476, 148] on img at bounding box center [474, 148] width 13 height 13
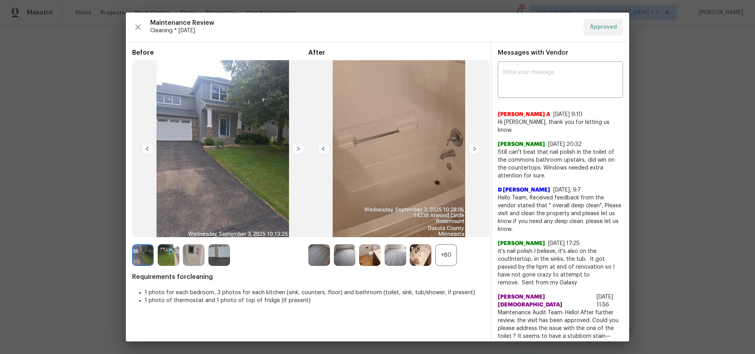
click at [476, 148] on img at bounding box center [474, 148] width 13 height 13
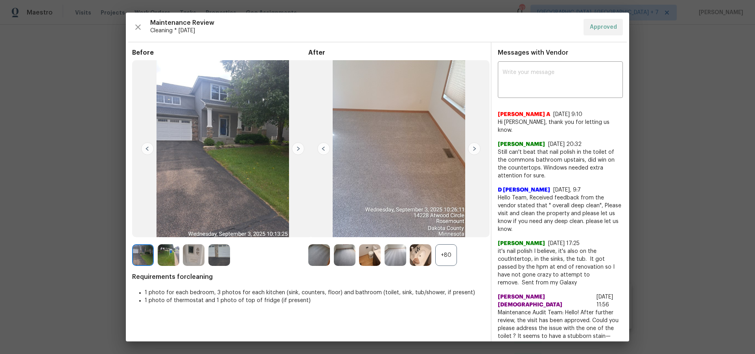
click at [476, 148] on img at bounding box center [474, 148] width 13 height 13
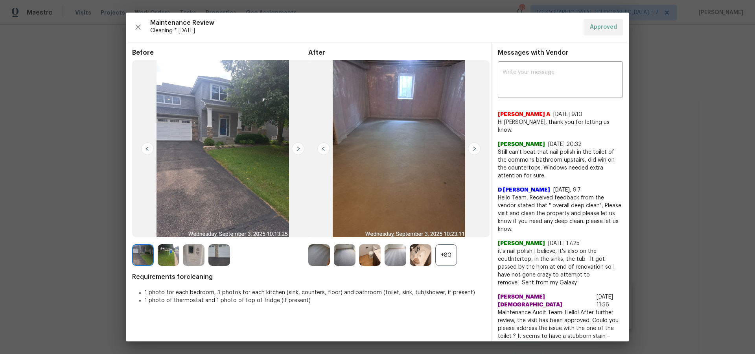
click at [476, 148] on img at bounding box center [474, 148] width 13 height 13
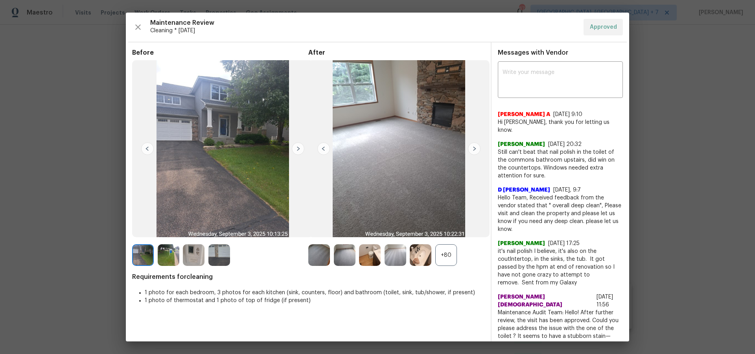
click at [476, 148] on img at bounding box center [474, 148] width 13 height 13
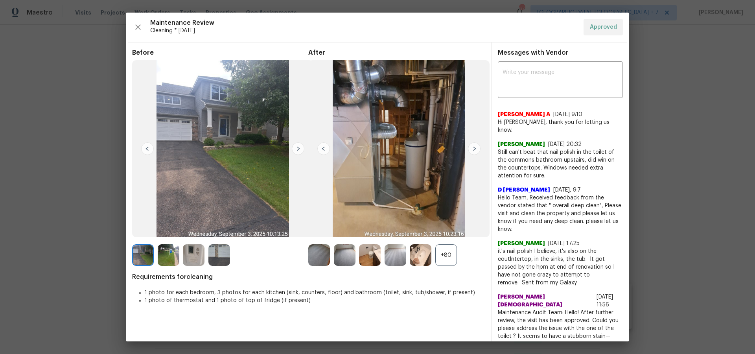
click at [476, 148] on img at bounding box center [474, 148] width 13 height 13
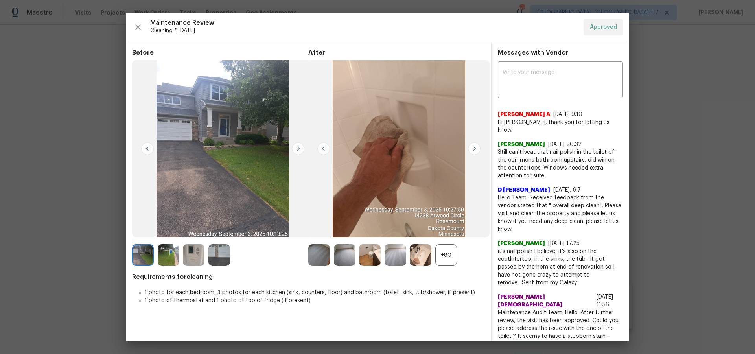
click at [476, 148] on img at bounding box center [474, 148] width 13 height 13
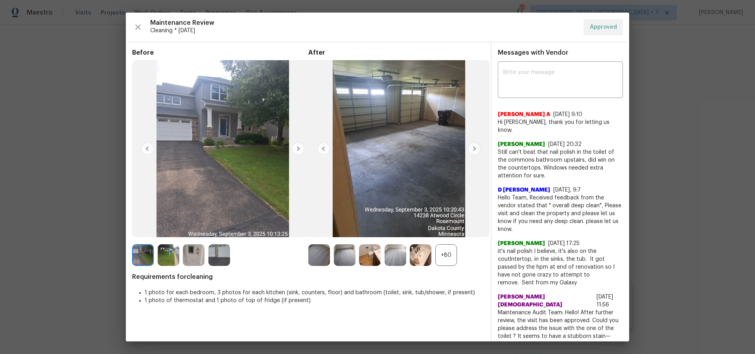
click at [476, 148] on img at bounding box center [474, 148] width 13 height 13
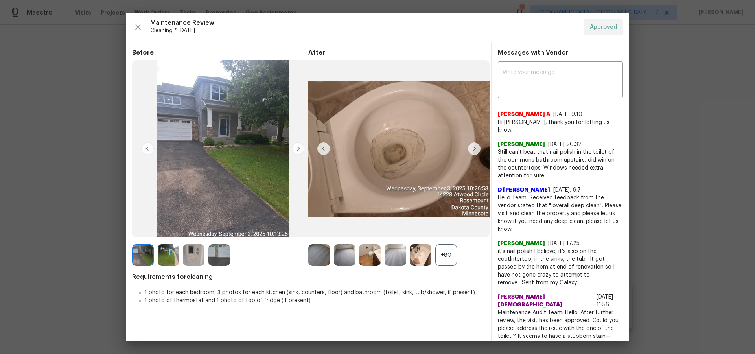
click at [476, 148] on img at bounding box center [474, 148] width 13 height 13
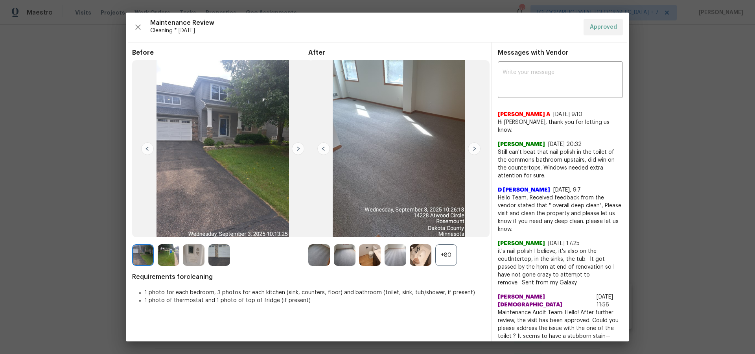
click at [476, 148] on img at bounding box center [474, 148] width 13 height 13
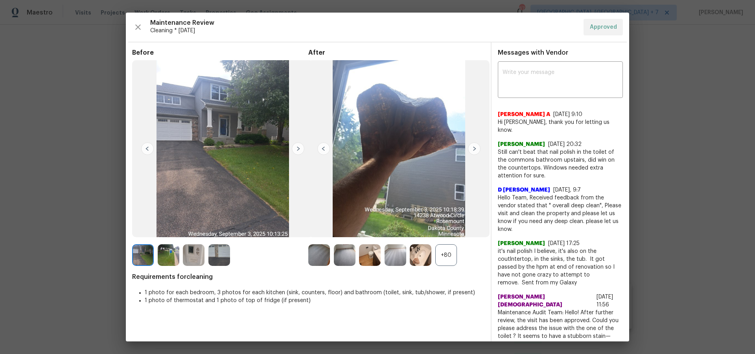
click at [476, 148] on img at bounding box center [474, 148] width 13 height 13
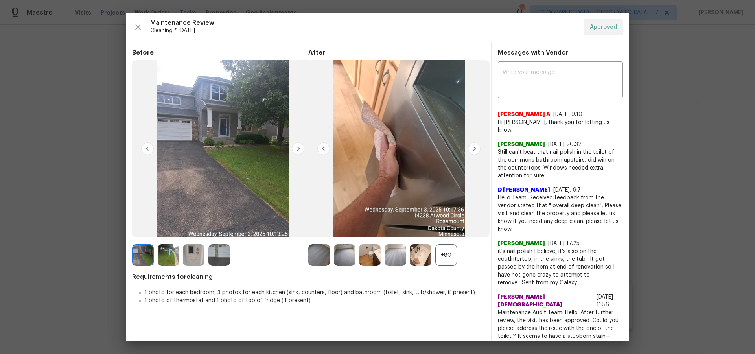
click at [476, 148] on img at bounding box center [474, 148] width 13 height 13
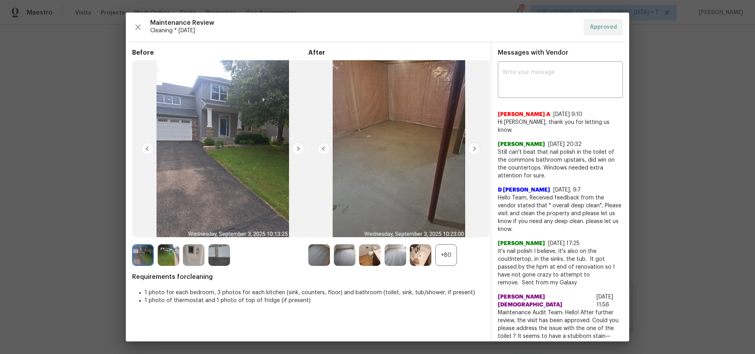
click at [476, 148] on img at bounding box center [474, 148] width 13 height 13
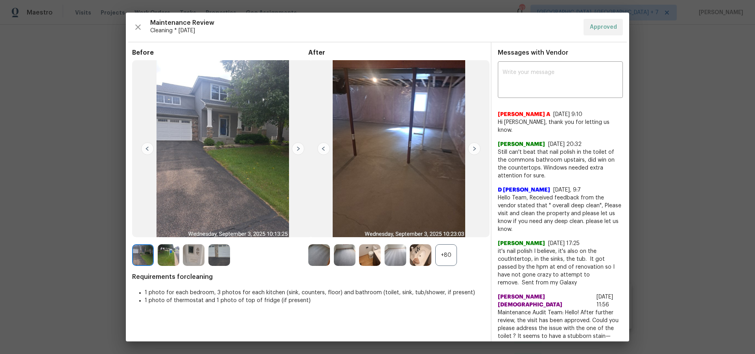
click at [476, 148] on img at bounding box center [474, 148] width 13 height 13
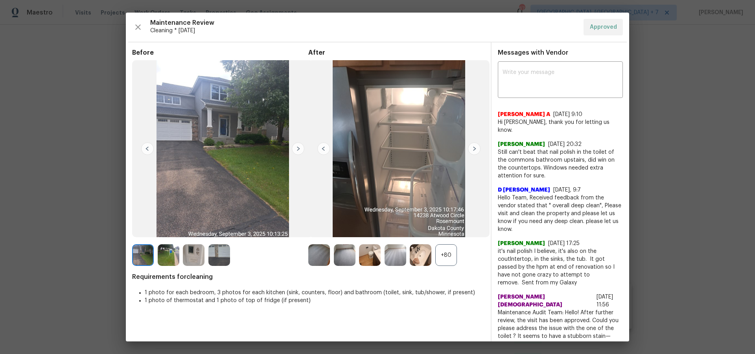
click at [476, 148] on img at bounding box center [474, 148] width 13 height 13
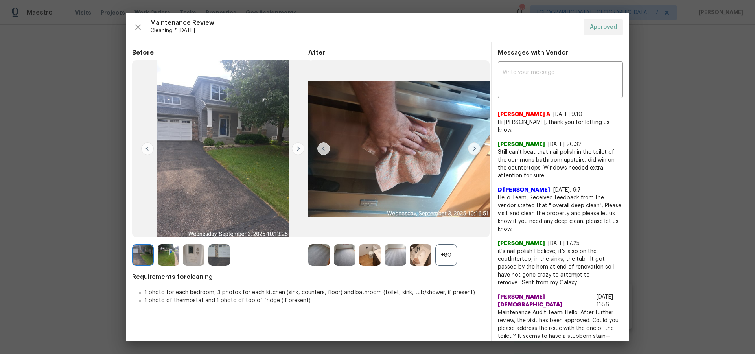
click at [476, 148] on img at bounding box center [474, 148] width 13 height 13
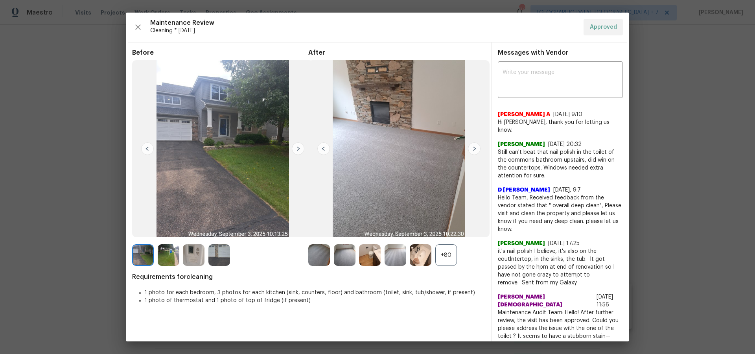
click at [476, 148] on img at bounding box center [474, 148] width 13 height 13
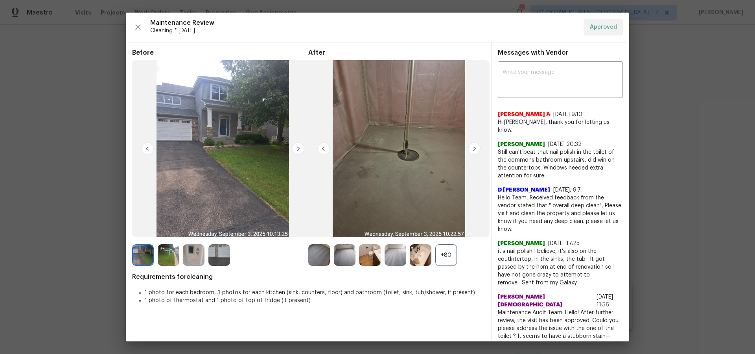
click at [476, 148] on img at bounding box center [474, 148] width 13 height 13
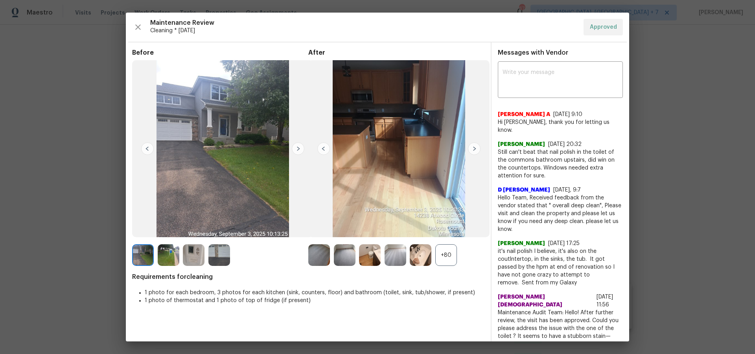
click at [476, 148] on img at bounding box center [474, 148] width 13 height 13
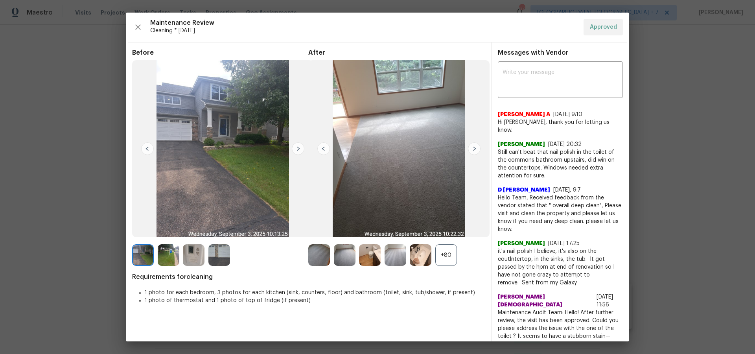
click at [476, 148] on img at bounding box center [474, 148] width 13 height 13
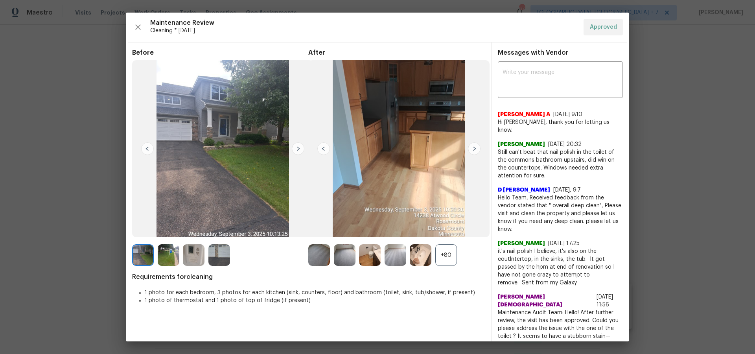
click at [476, 148] on img at bounding box center [474, 148] width 13 height 13
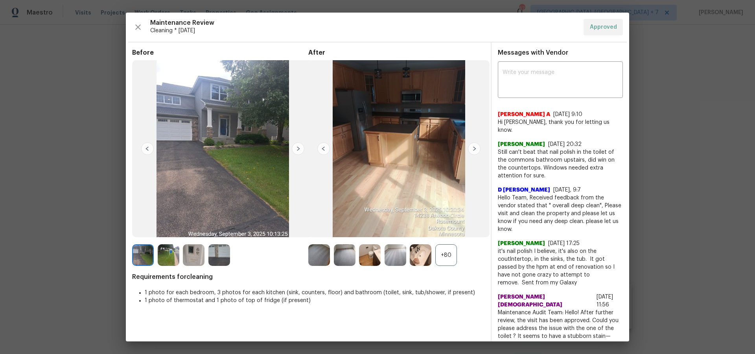
click at [476, 148] on img at bounding box center [474, 148] width 13 height 13
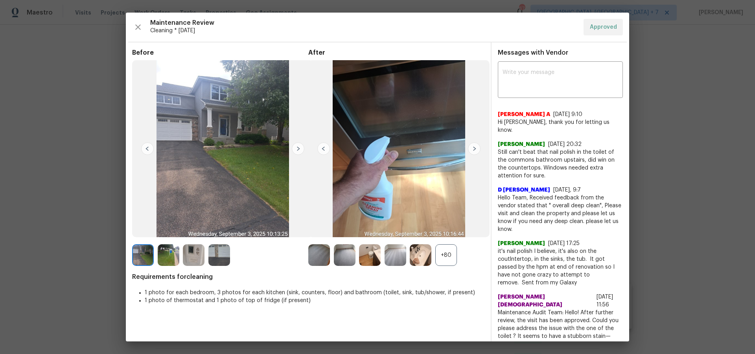
click at [476, 148] on img at bounding box center [474, 148] width 13 height 13
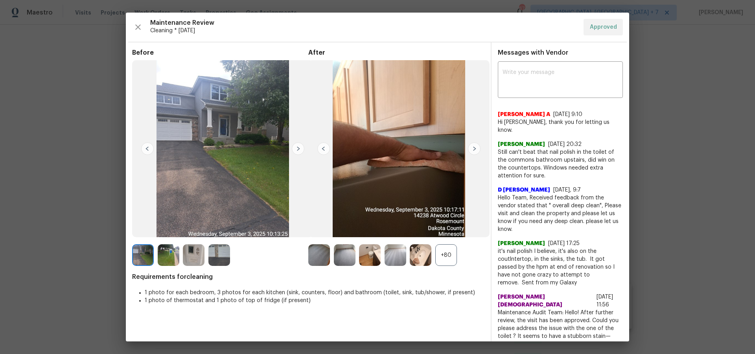
click at [476, 148] on img at bounding box center [474, 148] width 13 height 13
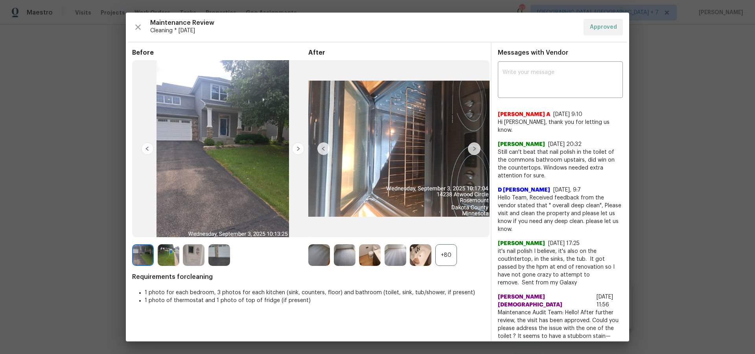
click at [476, 148] on img at bounding box center [474, 148] width 13 height 13
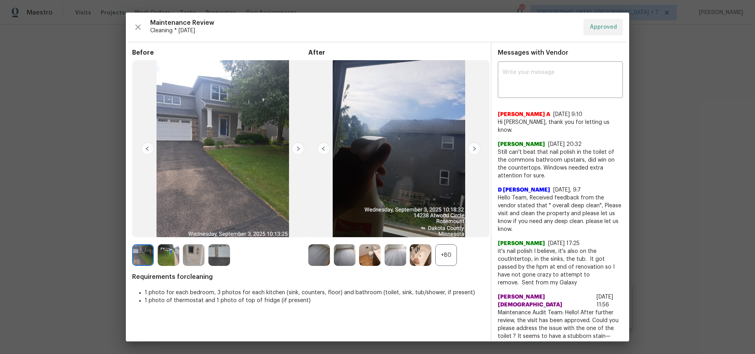
click at [476, 148] on img at bounding box center [474, 148] width 13 height 13
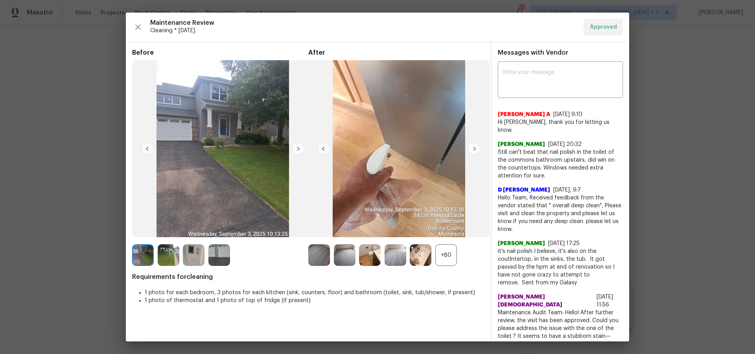
click at [476, 148] on img at bounding box center [474, 148] width 13 height 13
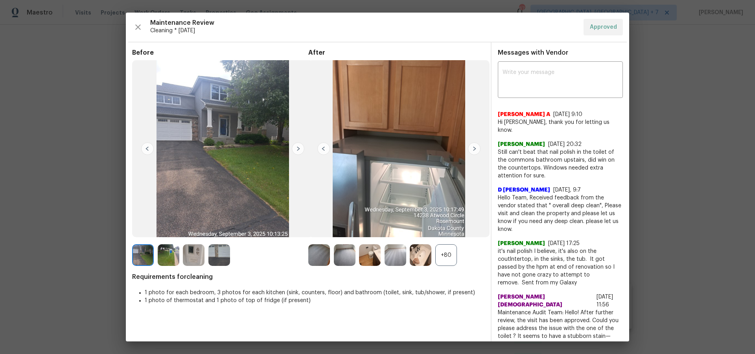
click at [476, 148] on img at bounding box center [474, 148] width 13 height 13
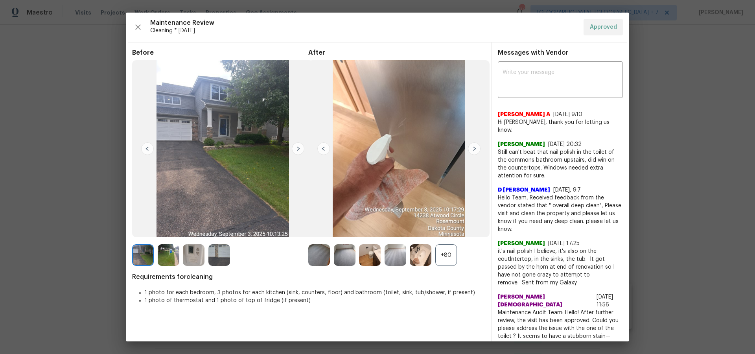
click at [476, 148] on img at bounding box center [474, 148] width 13 height 13
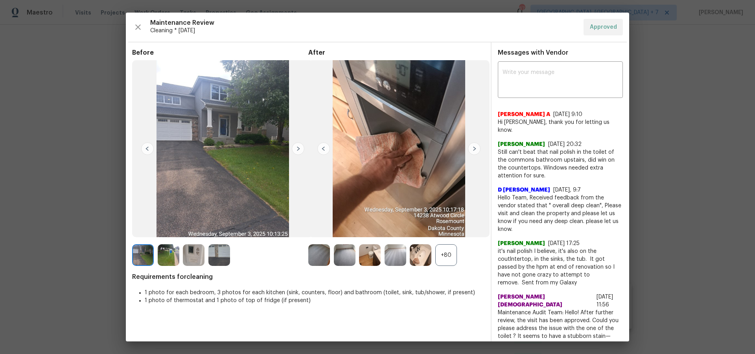
click at [476, 148] on img at bounding box center [474, 148] width 13 height 13
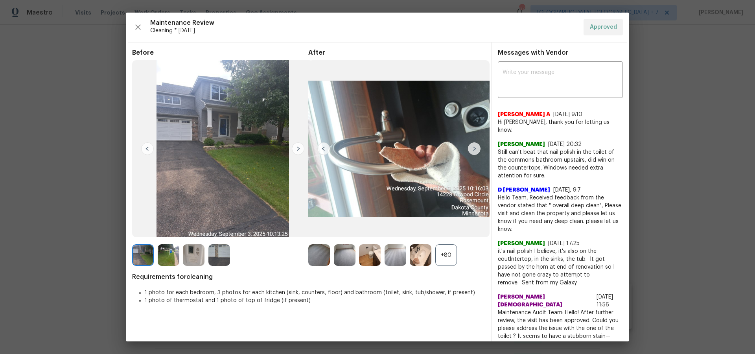
click at [476, 148] on img at bounding box center [474, 148] width 13 height 13
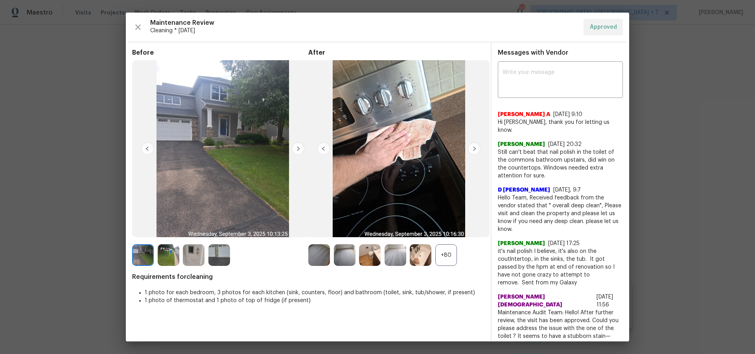
click at [476, 148] on img at bounding box center [474, 148] width 13 height 13
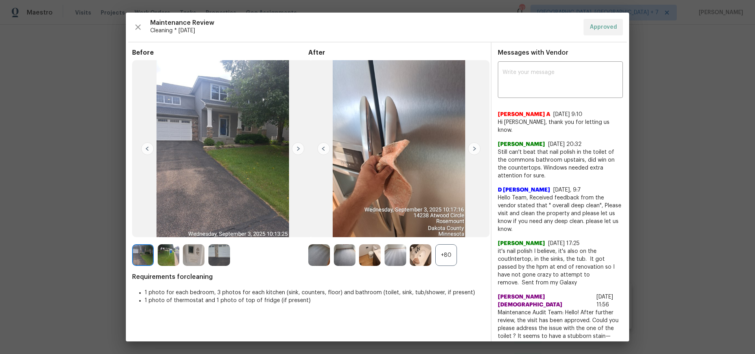
click at [476, 148] on img at bounding box center [474, 148] width 13 height 13
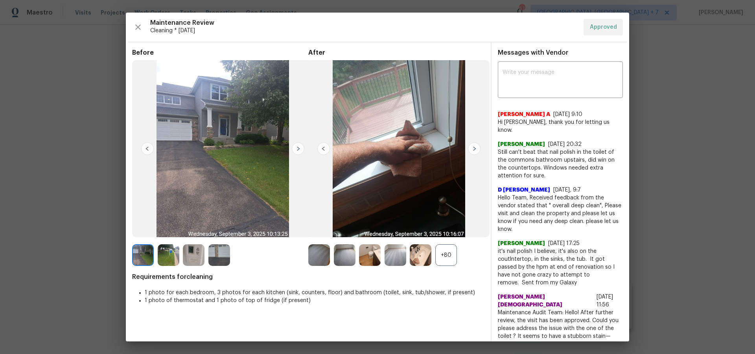
click at [476, 148] on img at bounding box center [474, 148] width 13 height 13
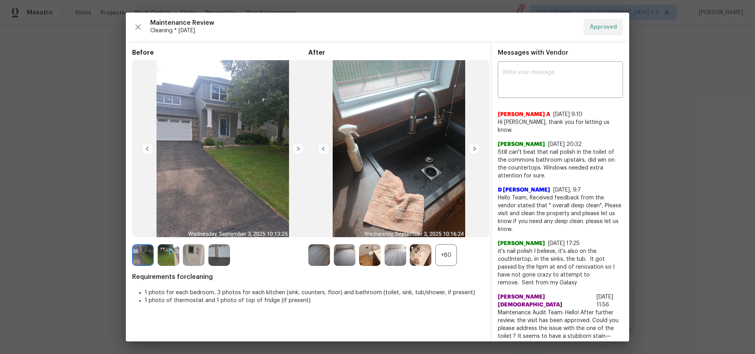
click at [476, 148] on img at bounding box center [474, 148] width 13 height 13
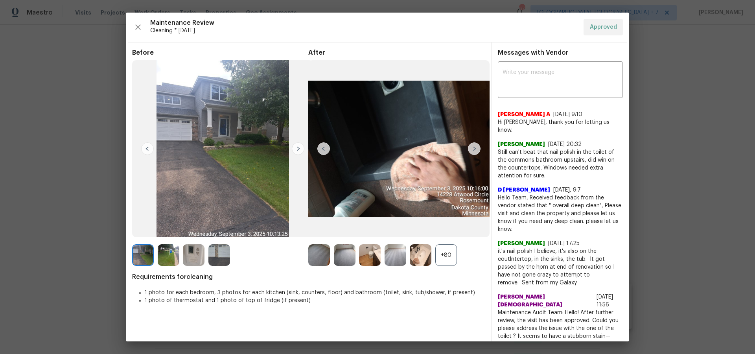
click at [476, 148] on img at bounding box center [474, 148] width 13 height 13
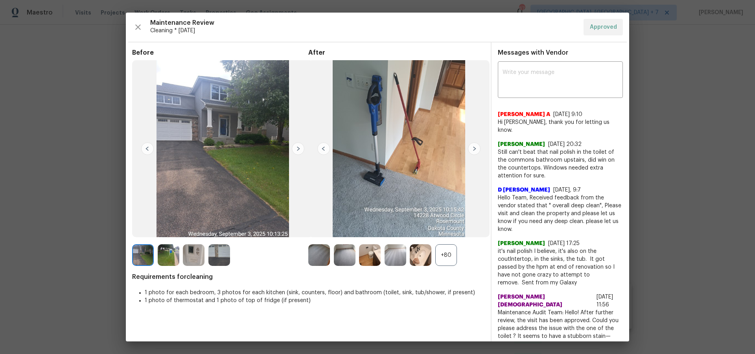
click at [476, 148] on img at bounding box center [474, 148] width 13 height 13
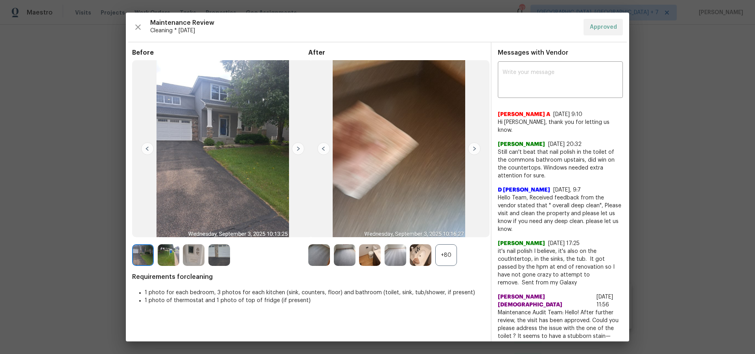
click at [476, 148] on img at bounding box center [474, 148] width 13 height 13
click at [475, 149] on img at bounding box center [474, 148] width 13 height 13
click at [476, 151] on img at bounding box center [474, 148] width 13 height 13
drag, startPoint x: 138, startPoint y: 28, endPoint x: 193, endPoint y: 35, distance: 55.2
click at [138, 28] on icon "button" at bounding box center [137, 26] width 9 height 9
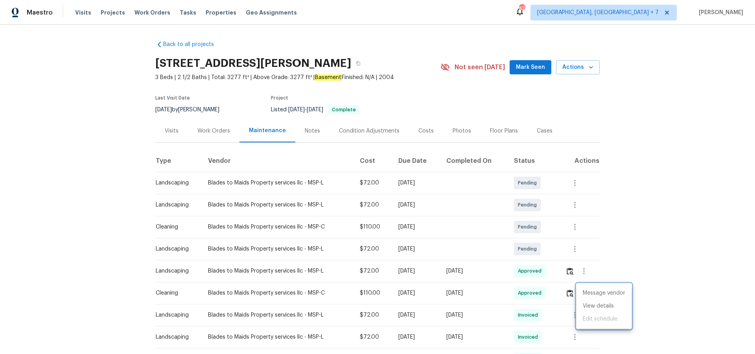
click at [562, 318] on div at bounding box center [377, 177] width 755 height 354
click at [582, 316] on button "button" at bounding box center [574, 314] width 19 height 19
click at [594, 323] on li "View details" at bounding box center [594, 324] width 55 height 13
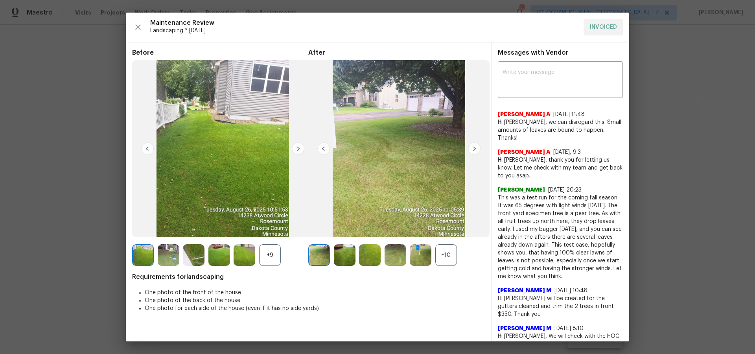
click at [471, 149] on img at bounding box center [474, 148] width 13 height 13
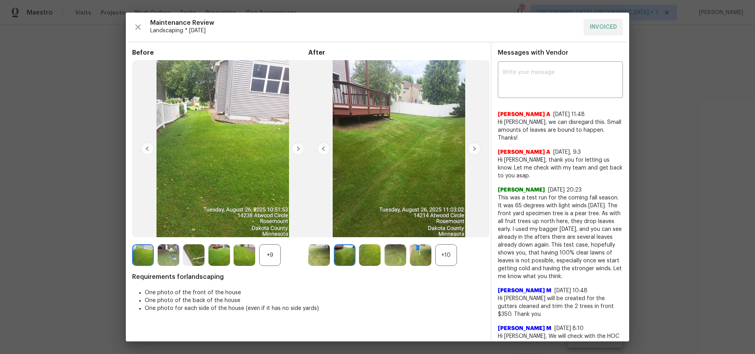
click at [471, 149] on img at bounding box center [474, 148] width 13 height 13
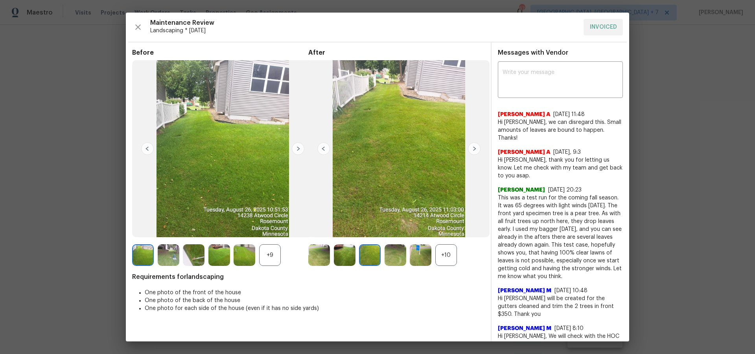
click at [471, 149] on img at bounding box center [474, 148] width 13 height 13
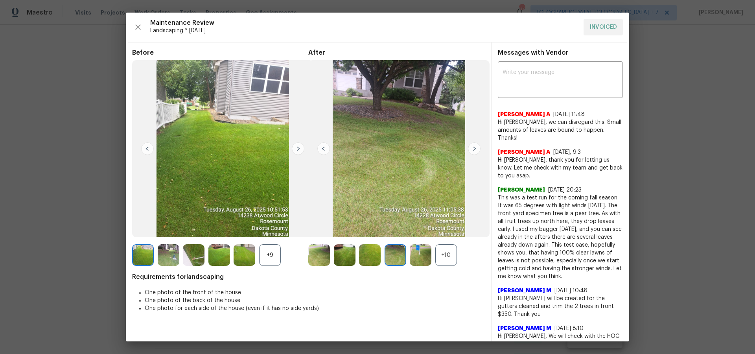
click at [471, 149] on img at bounding box center [474, 148] width 13 height 13
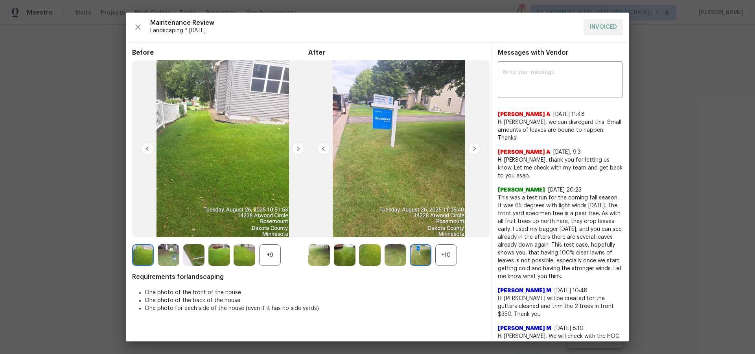
click at [471, 149] on img at bounding box center [474, 148] width 13 height 13
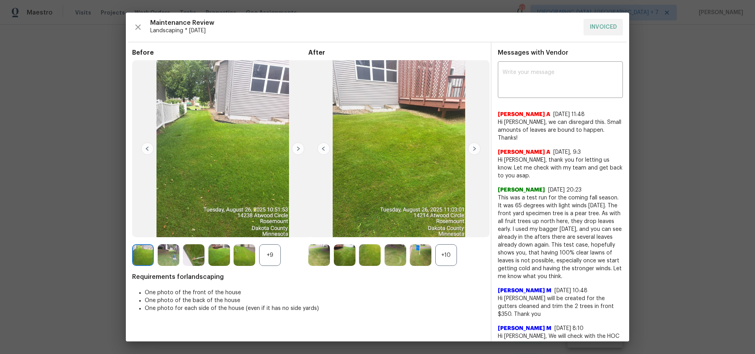
click at [471, 149] on img at bounding box center [474, 148] width 13 height 13
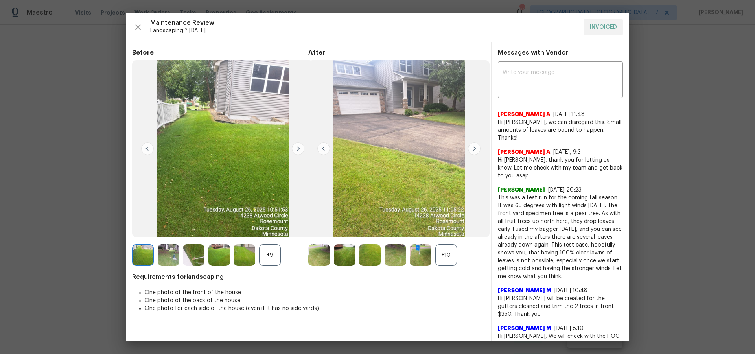
click at [471, 149] on img at bounding box center [474, 148] width 13 height 13
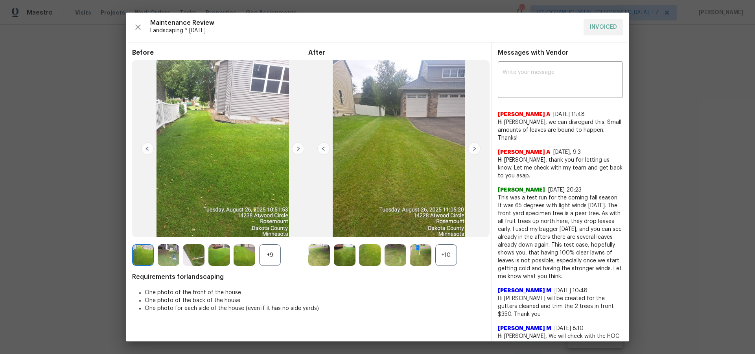
click at [471, 149] on img at bounding box center [474, 148] width 13 height 13
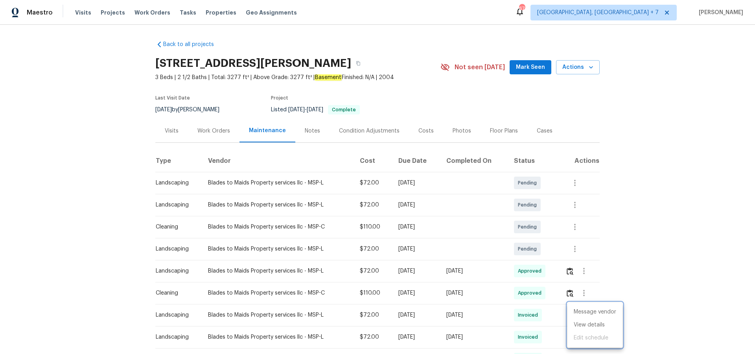
click at [541, 130] on div at bounding box center [377, 177] width 755 height 354
click at [540, 130] on div "Cases" at bounding box center [545, 131] width 16 height 8
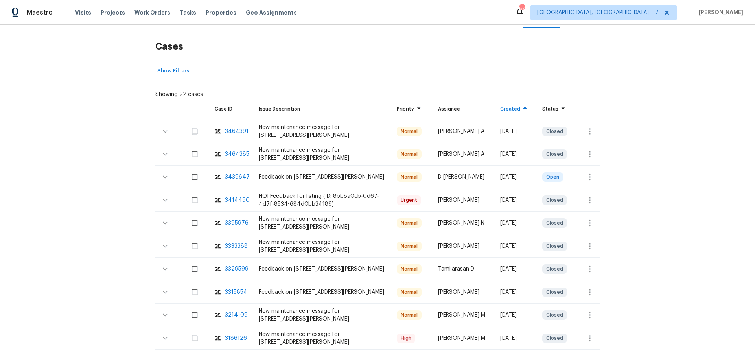
scroll to position [115, 0]
click at [236, 269] on div "3329599" at bounding box center [237, 268] width 24 height 8
click at [241, 292] on div "3315854" at bounding box center [236, 291] width 22 height 8
click at [105, 12] on span "Projects" at bounding box center [113, 13] width 24 height 8
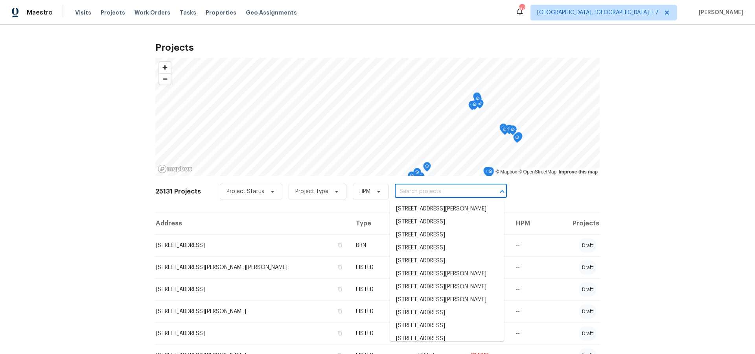
click at [436, 193] on input "text" at bounding box center [440, 192] width 90 height 12
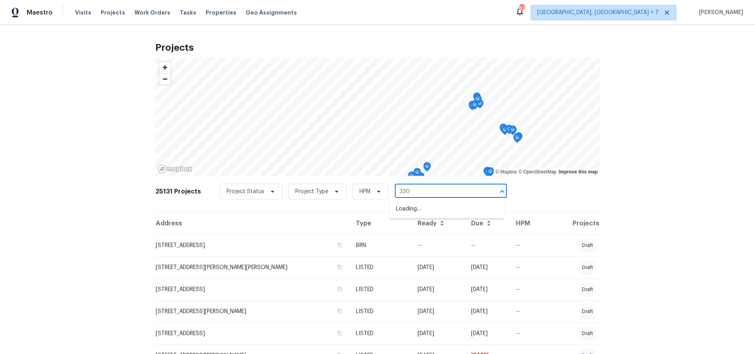
type input "3309"
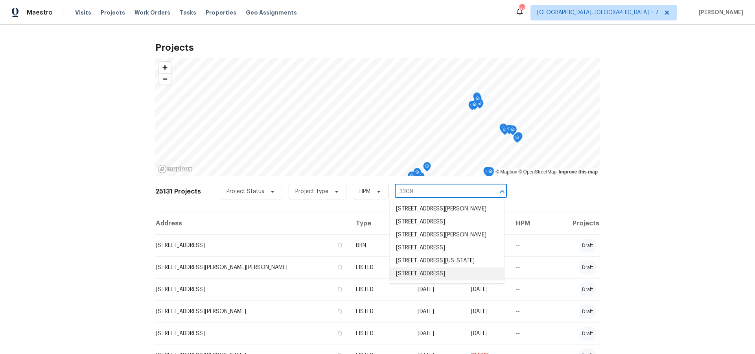
click at [434, 280] on li "[STREET_ADDRESS]" at bounding box center [447, 273] width 114 height 13
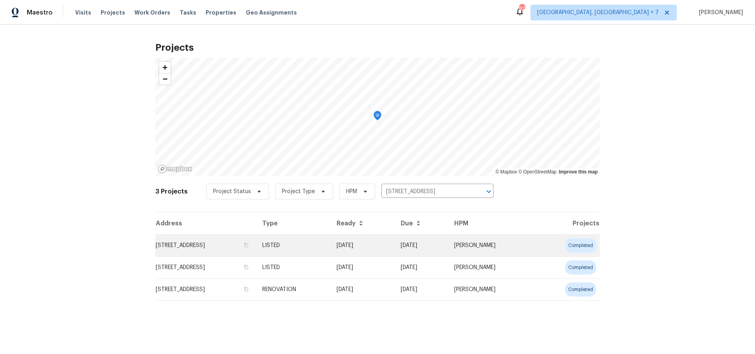
click at [228, 247] on td "[STREET_ADDRESS]" at bounding box center [205, 245] width 101 height 22
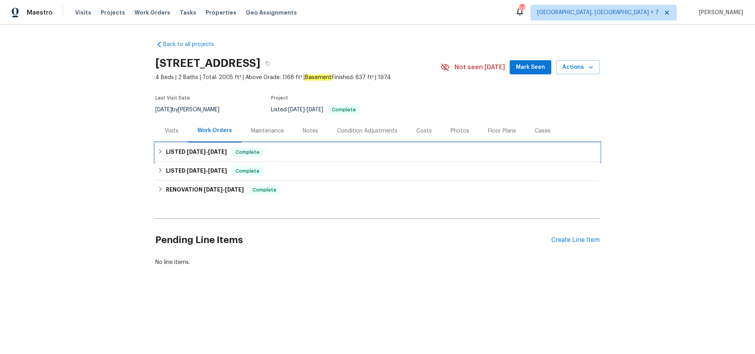
click at [187, 151] on span "[DATE]" at bounding box center [196, 152] width 19 height 6
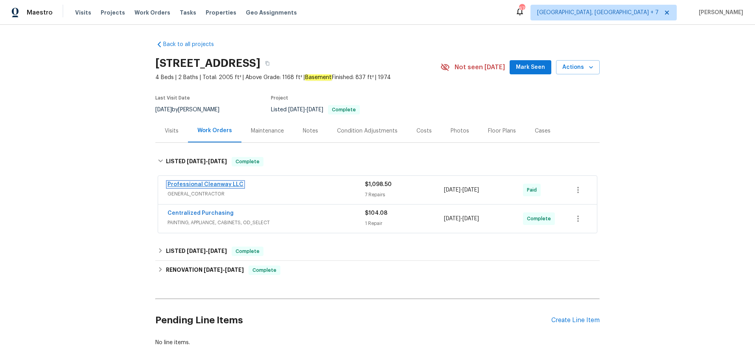
click at [197, 184] on link "Professional Cleanway LLC" at bounding box center [205, 185] width 76 height 6
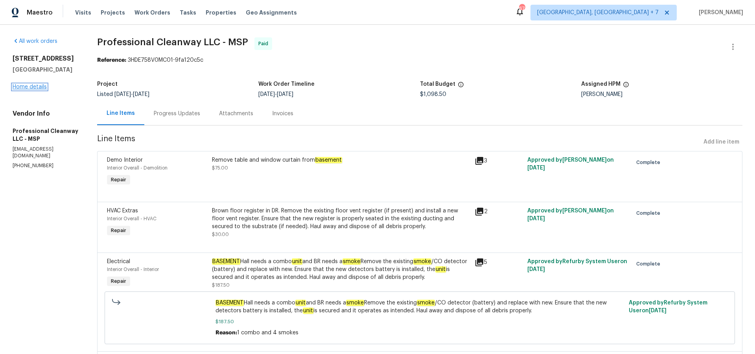
click at [35, 88] on link "Home details" at bounding box center [30, 87] width 34 height 6
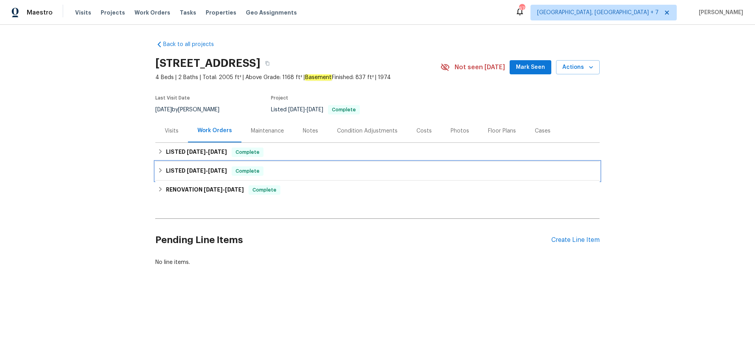
click at [191, 168] on span "[DATE]" at bounding box center [196, 171] width 19 height 6
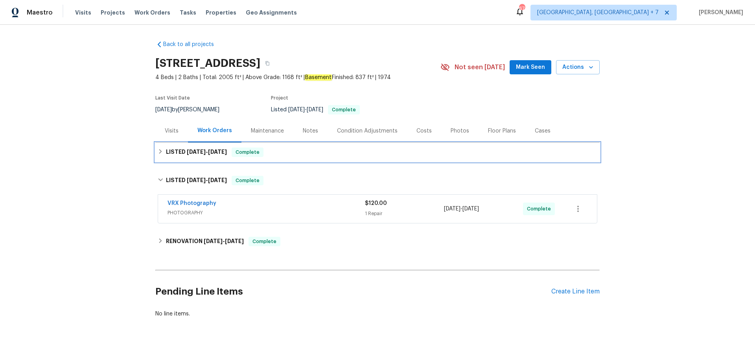
click at [190, 153] on span "[DATE]" at bounding box center [196, 152] width 19 height 6
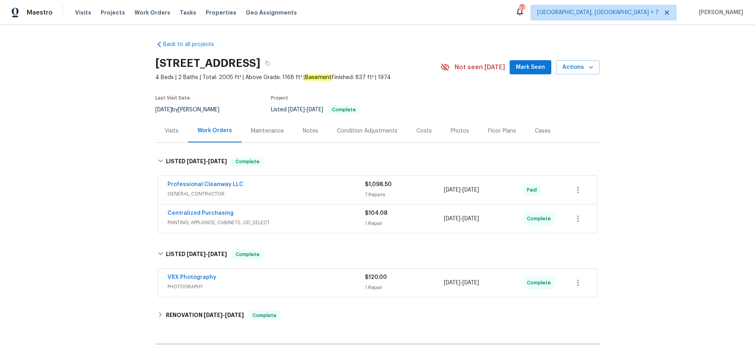
click at [544, 132] on div "Cases" at bounding box center [543, 131] width 16 height 8
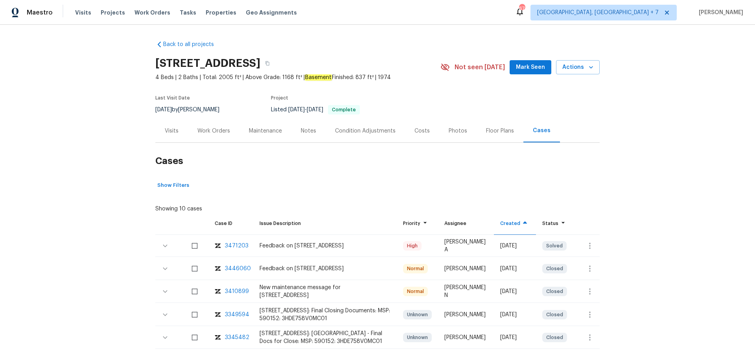
click at [234, 244] on div "3471203" at bounding box center [237, 246] width 24 height 8
click at [115, 14] on span "Projects" at bounding box center [113, 13] width 24 height 8
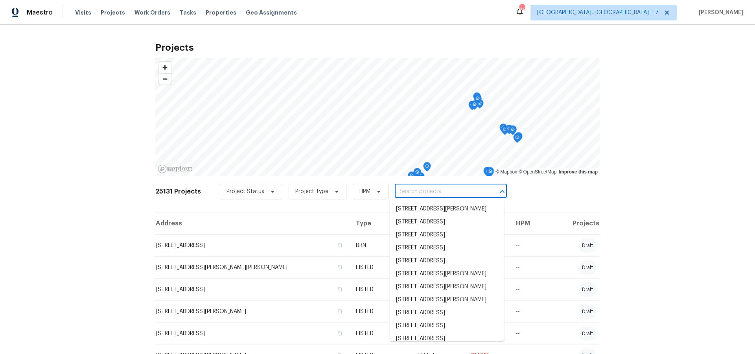
click at [418, 193] on input "text" at bounding box center [440, 192] width 90 height 12
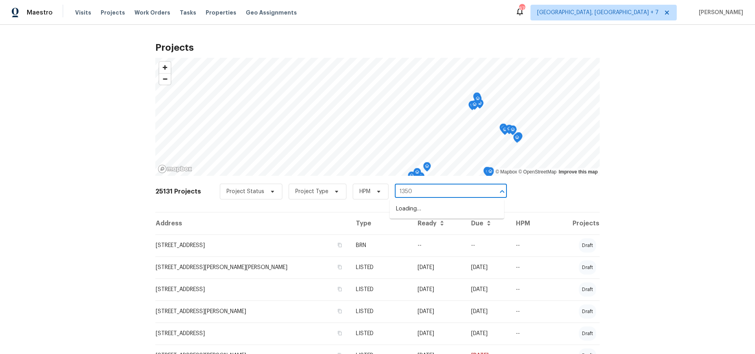
type input "13505"
click at [418, 208] on li "[STREET_ADDRESS]" at bounding box center [447, 208] width 114 height 13
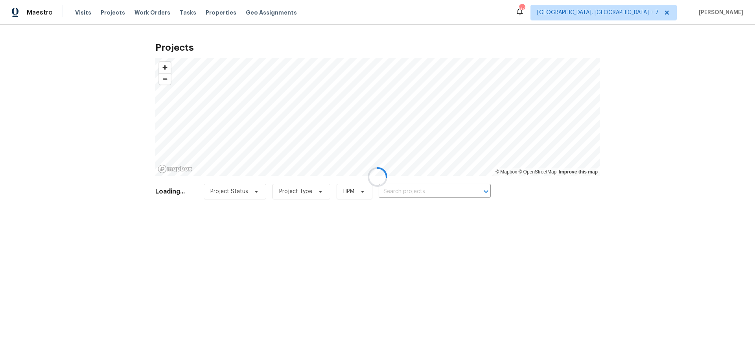
type input "[STREET_ADDRESS]"
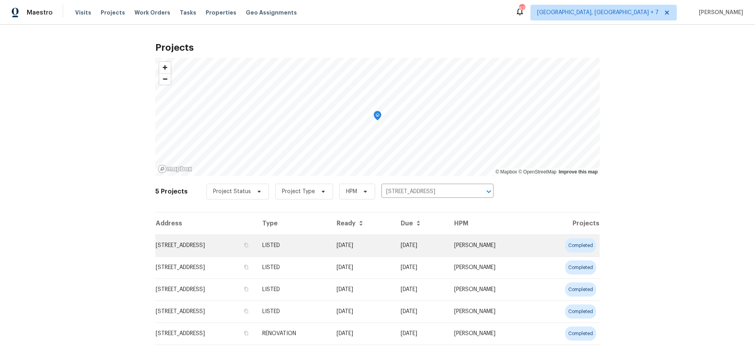
click at [211, 248] on td "[STREET_ADDRESS]" at bounding box center [205, 245] width 101 height 22
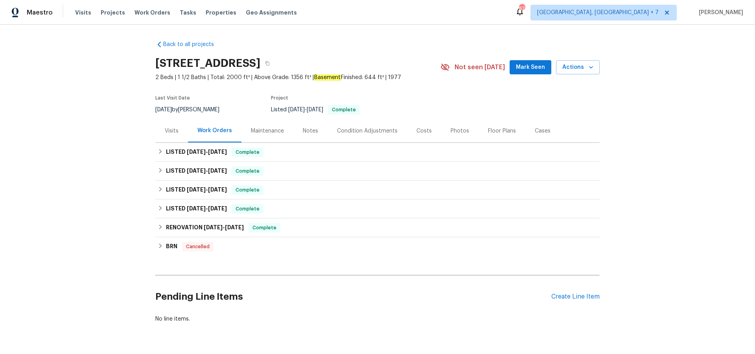
click at [541, 130] on div "Cases" at bounding box center [543, 131] width 16 height 8
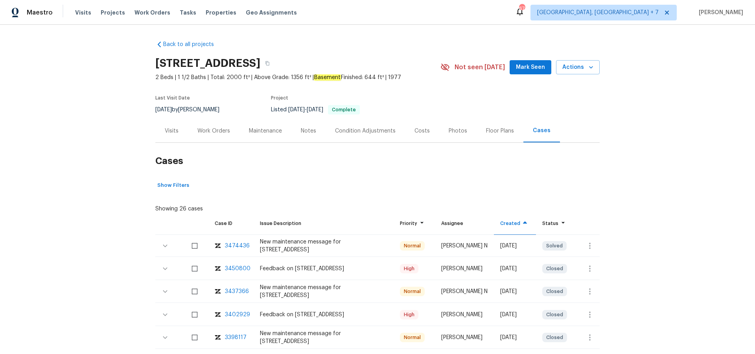
click at [235, 269] on div "3450800" at bounding box center [238, 269] width 26 height 8
click at [104, 13] on span "Projects" at bounding box center [113, 13] width 24 height 8
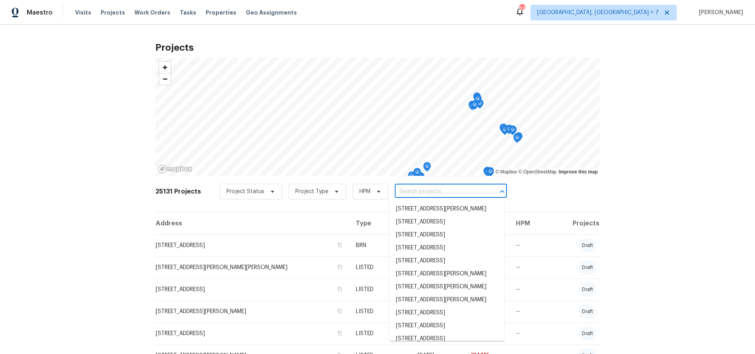
click at [434, 191] on input "text" at bounding box center [440, 192] width 90 height 12
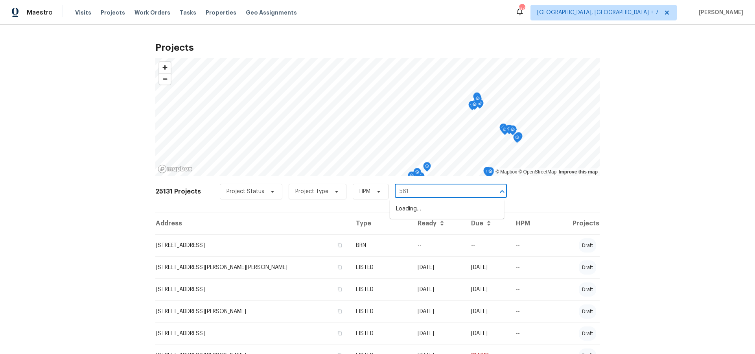
type input "5617"
click at [433, 250] on li "[STREET_ADDRESS]" at bounding box center [447, 243] width 114 height 13
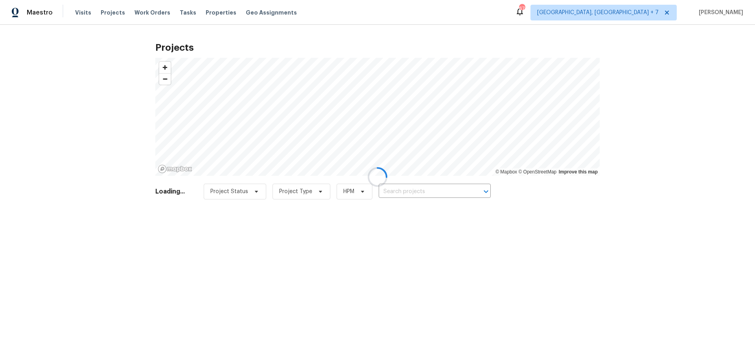
type input "[STREET_ADDRESS]"
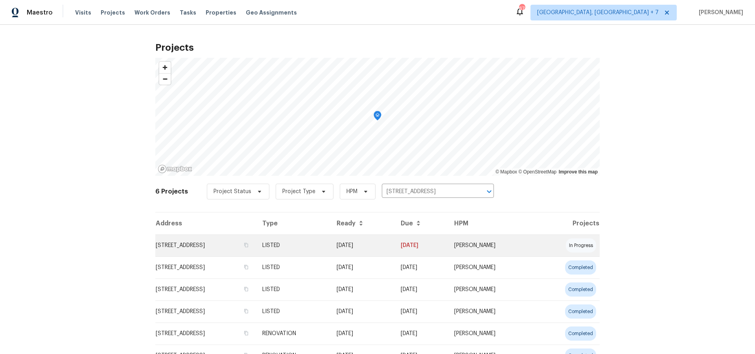
click at [213, 244] on td "[STREET_ADDRESS]" at bounding box center [205, 245] width 101 height 22
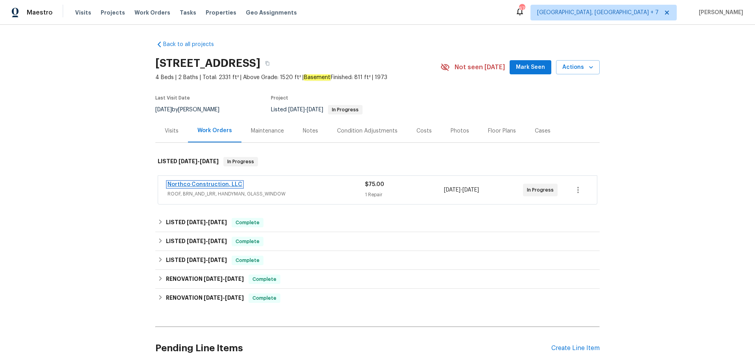
click at [205, 183] on link "Northco Construction, LLC" at bounding box center [204, 185] width 75 height 6
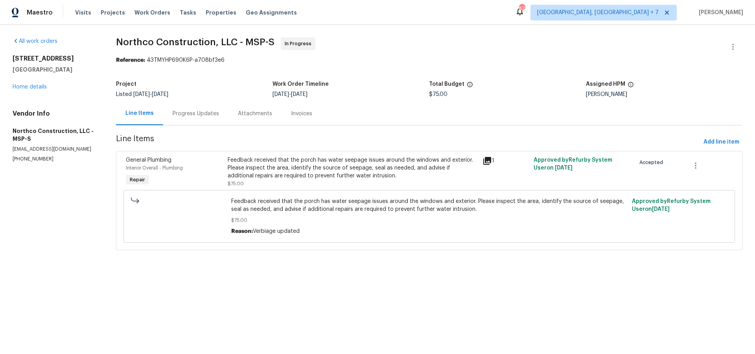
click at [490, 161] on icon at bounding box center [487, 161] width 8 height 8
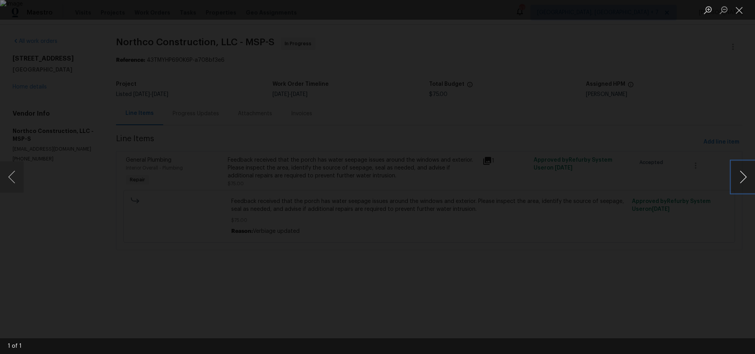
click at [739, 178] on button "Next image" at bounding box center [743, 176] width 24 height 31
click at [743, 176] on button "Next image" at bounding box center [743, 176] width 24 height 31
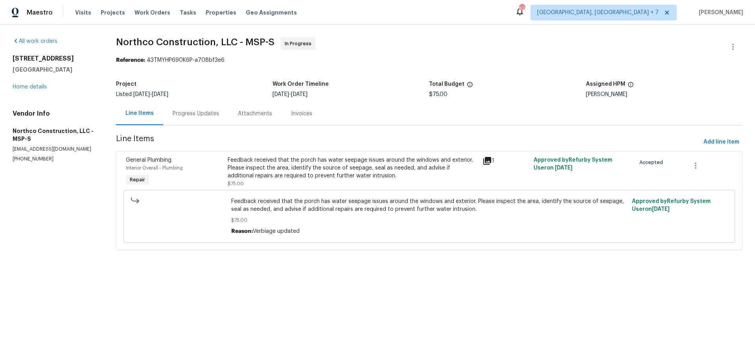
click at [202, 116] on div "Progress Updates" at bounding box center [196, 114] width 46 height 8
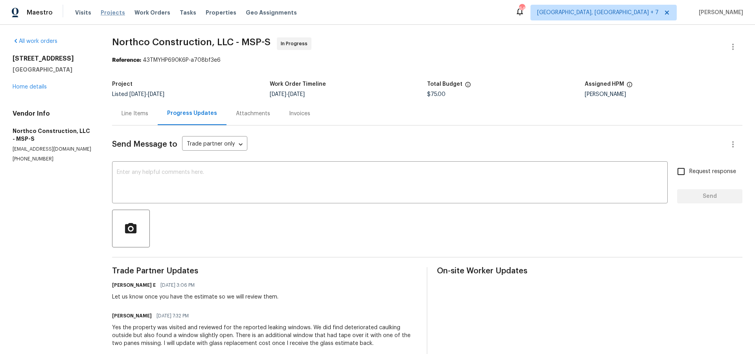
click at [109, 13] on span "Projects" at bounding box center [113, 13] width 24 height 8
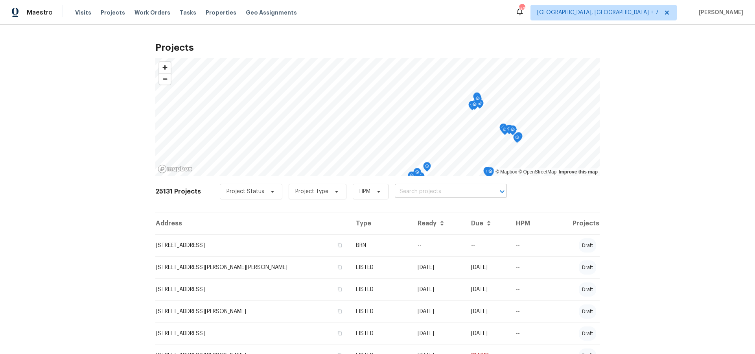
click at [405, 196] on input "text" at bounding box center [440, 192] width 90 height 12
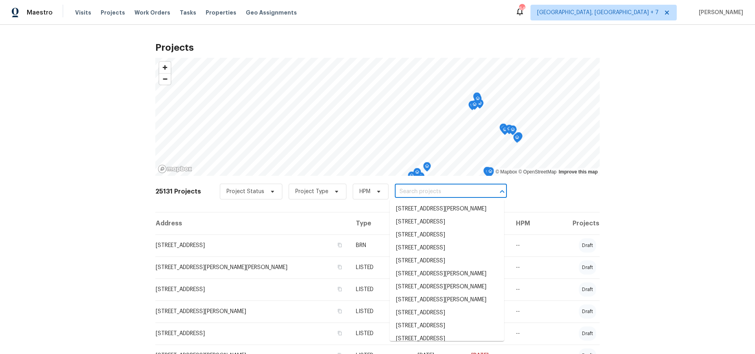
paste input "[STREET_ADDRESS]"
type input "[STREET_ADDRESS]"
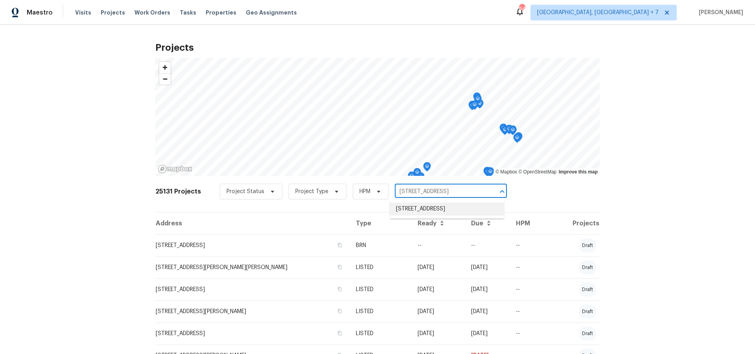
click at [405, 208] on li "[STREET_ADDRESS]" at bounding box center [447, 208] width 114 height 13
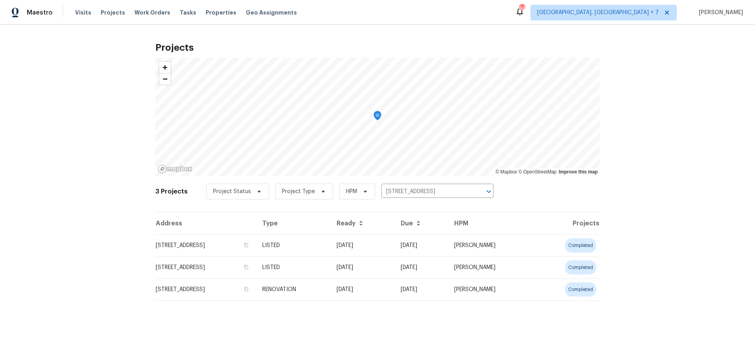
click at [223, 248] on td "[STREET_ADDRESS]" at bounding box center [205, 245] width 101 height 22
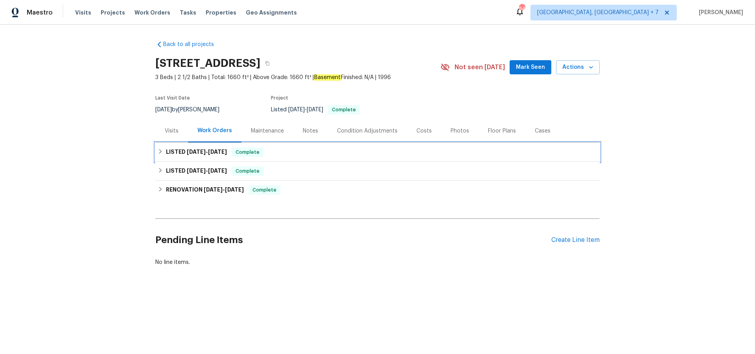
click at [206, 154] on span "[DATE] - [DATE]" at bounding box center [207, 152] width 40 height 6
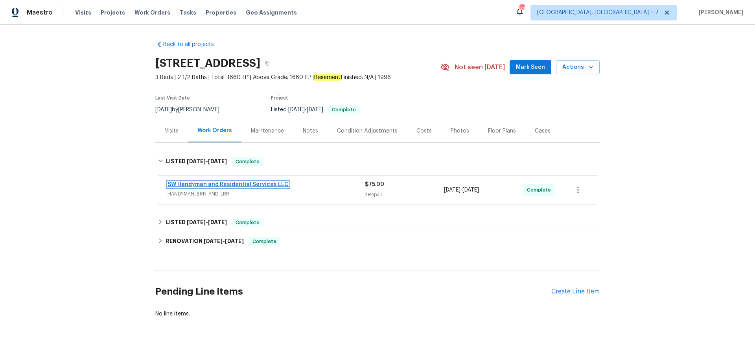
click at [200, 186] on link "SW Handyman and Residential Services LLC" at bounding box center [227, 185] width 121 height 6
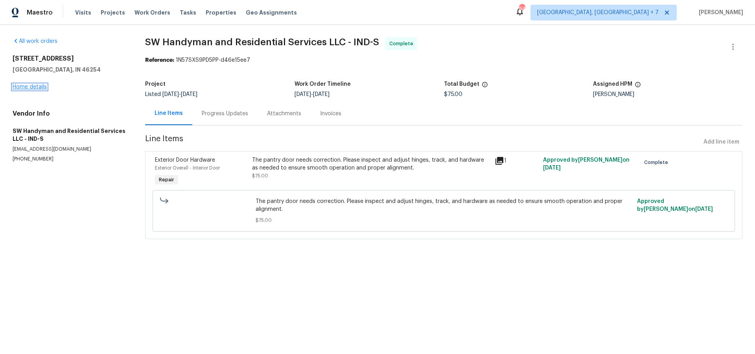
click at [40, 85] on link "Home details" at bounding box center [30, 87] width 34 height 6
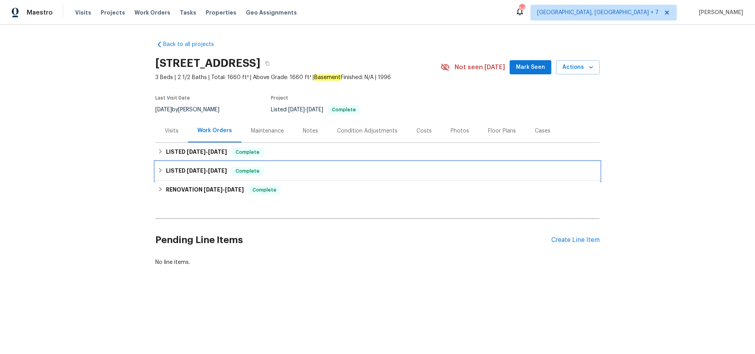
click at [183, 172] on h6 "LISTED [DATE] - [DATE]" at bounding box center [196, 170] width 61 height 9
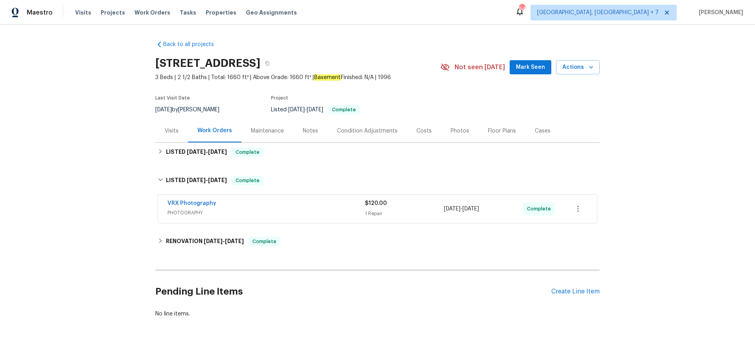
click at [168, 129] on div "Visits" at bounding box center [172, 131] width 14 height 8
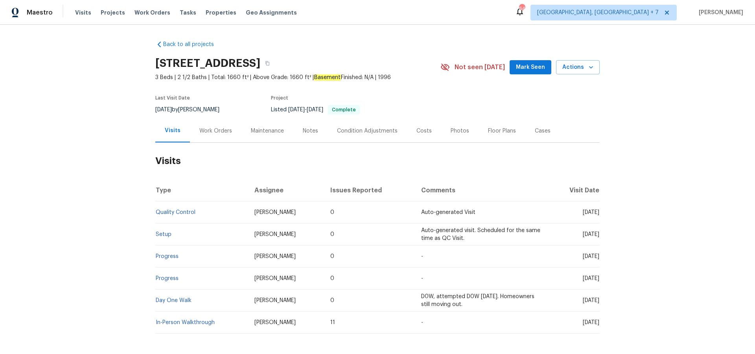
click at [542, 133] on div "Cases" at bounding box center [543, 131] width 16 height 8
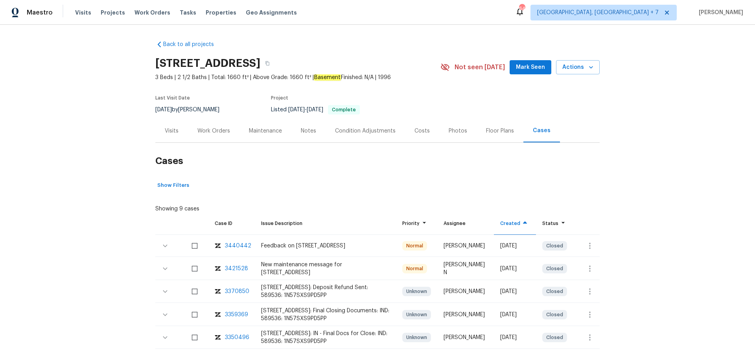
click at [234, 245] on div "3440442" at bounding box center [238, 246] width 26 height 8
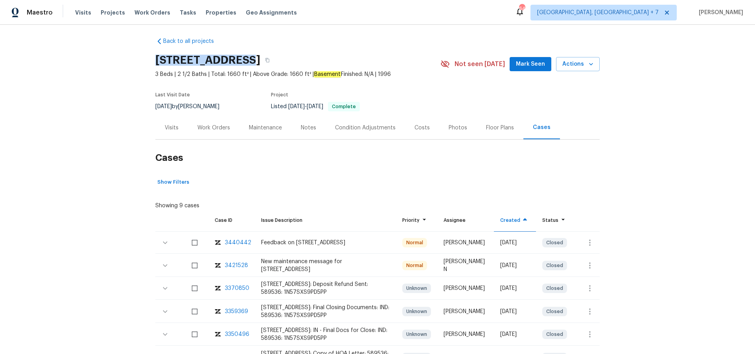
scroll to position [2, 0]
drag, startPoint x: 155, startPoint y: 56, endPoint x: 233, endPoint y: 60, distance: 78.3
click at [233, 60] on h2 "[STREET_ADDRESS]" at bounding box center [207, 61] width 105 height 8
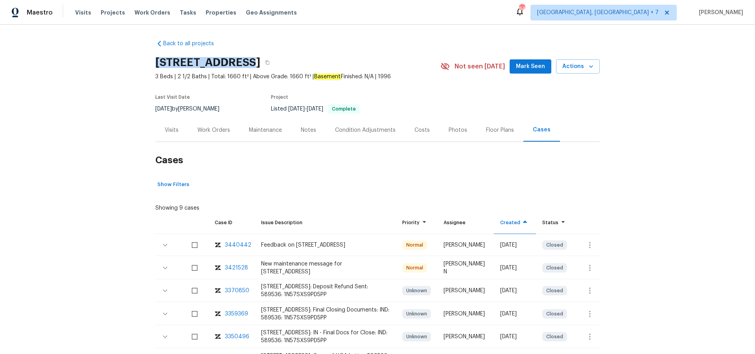
scroll to position [0, 0]
copy h2 "[STREET_ADDRESS]"
click at [170, 132] on div "Visits" at bounding box center [172, 130] width 14 height 8
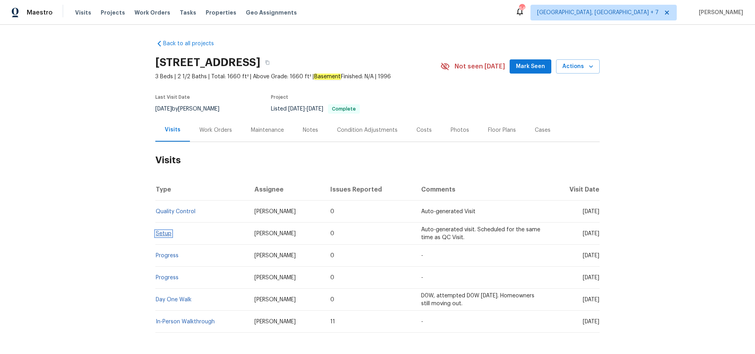
click at [167, 232] on link "Setup" at bounding box center [164, 234] width 16 height 6
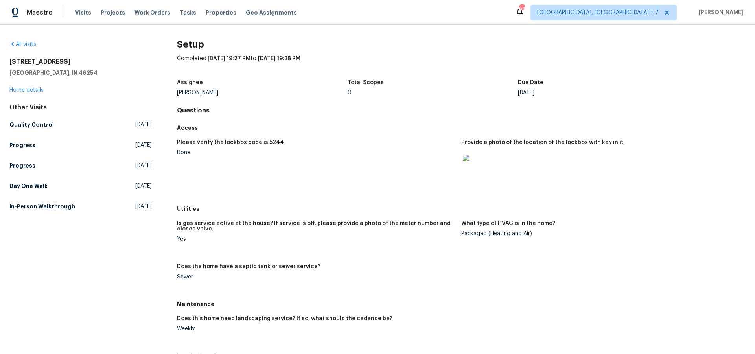
click at [478, 169] on img at bounding box center [475, 167] width 25 height 25
click at [485, 167] on img at bounding box center [475, 167] width 25 height 25
